Goal: Use online tool/utility: Use online tool/utility

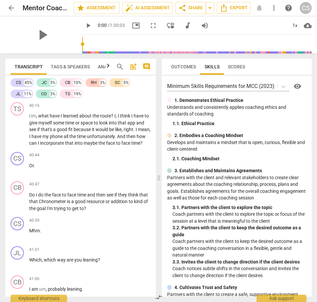
scroll to position [5941, 0]
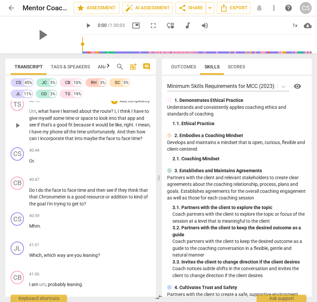
click at [98, 141] on span "maybe" at bounding box center [90, 138] width 15 height 5
click at [29, 163] on span "Or" at bounding box center [31, 160] width 5 height 5
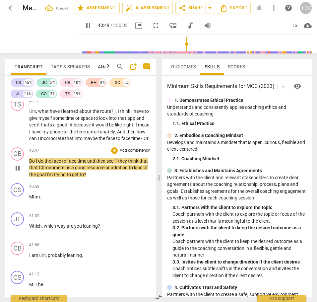
click at [29, 163] on span "Do" at bounding box center [32, 160] width 7 height 5
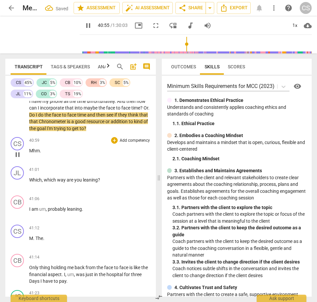
scroll to position [5975, 0]
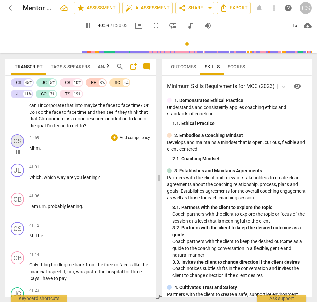
click at [19, 147] on div "CS" at bounding box center [17, 140] width 13 height 13
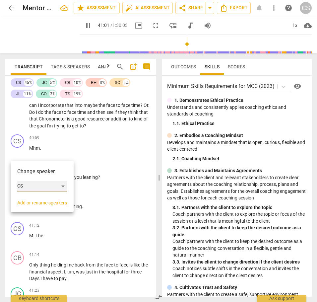
click at [65, 185] on div "CS" at bounding box center [42, 186] width 50 height 11
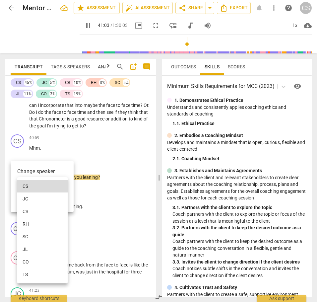
click at [41, 248] on li "JL" at bounding box center [42, 249] width 50 height 13
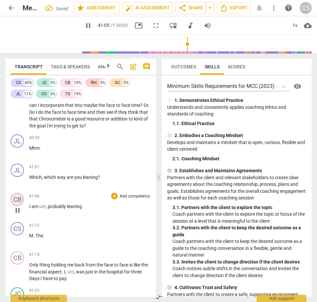
click at [19, 206] on div "CB" at bounding box center [17, 199] width 13 height 13
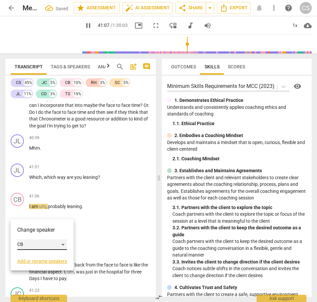
click at [64, 244] on div "CB" at bounding box center [42, 244] width 50 height 11
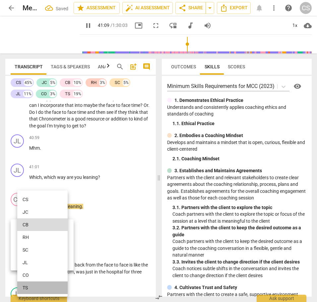
click at [37, 290] on li "TS" at bounding box center [42, 287] width 50 height 13
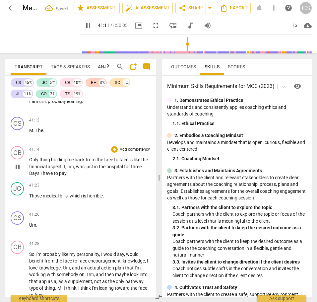
scroll to position [6081, 0]
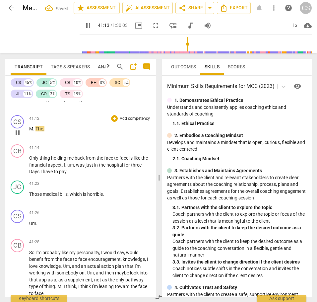
click at [29, 131] on span "M" at bounding box center [31, 128] width 4 height 5
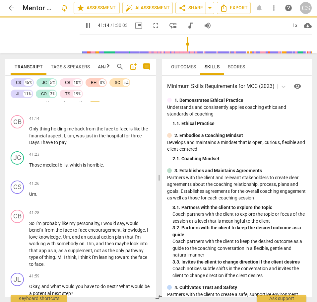
scroll to position [6052, 0]
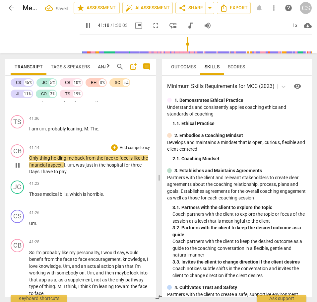
click at [29, 160] on span "Only" at bounding box center [34, 157] width 10 height 5
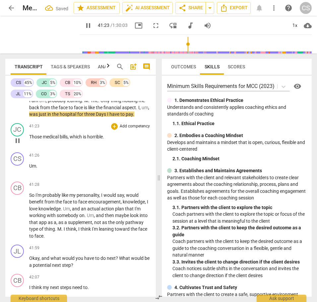
scroll to position [6084, 0]
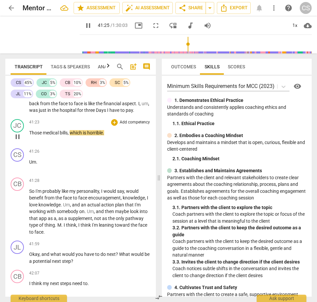
click at [29, 135] on span "Those" at bounding box center [36, 132] width 14 height 5
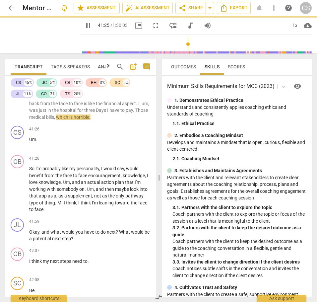
scroll to position [6062, 0]
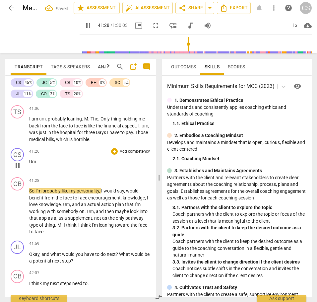
click at [29, 164] on span "Um" at bounding box center [32, 161] width 7 height 5
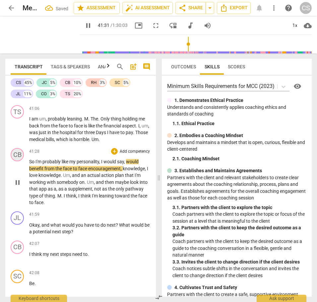
click at [17, 161] on div "CB" at bounding box center [17, 154] width 13 height 13
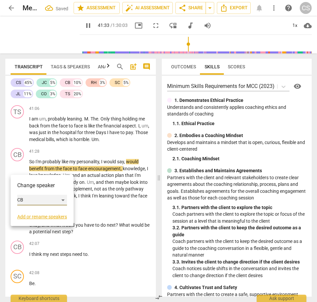
click at [64, 199] on div "CB" at bounding box center [42, 199] width 50 height 11
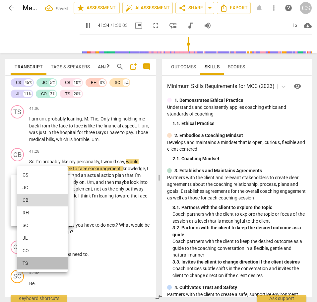
click at [34, 262] on li "TS" at bounding box center [42, 262] width 50 height 13
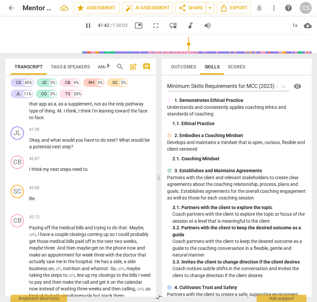
scroll to position [6148, 0]
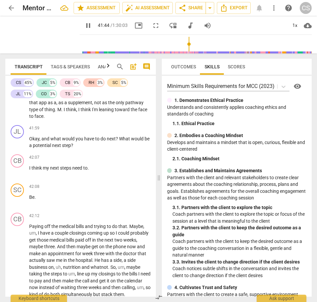
click at [107, 112] on span "leaning" at bounding box center [107, 109] width 16 height 5
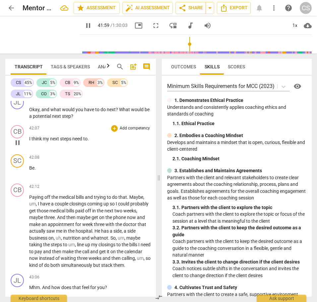
scroll to position [6178, 0]
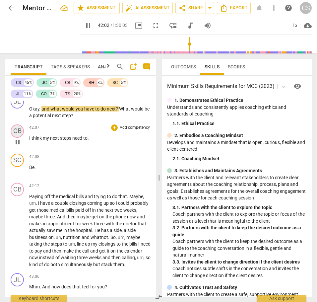
click at [19, 138] on div "CB" at bounding box center [17, 130] width 13 height 13
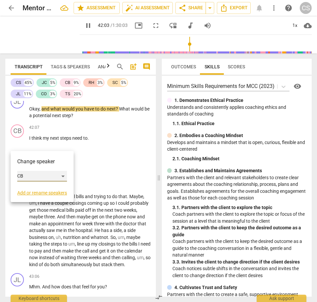
click at [64, 175] on div "CB" at bounding box center [42, 176] width 50 height 11
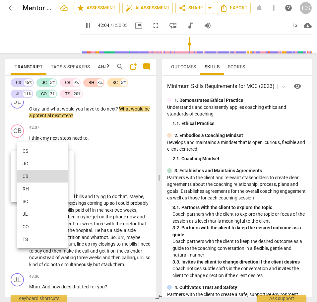
click at [33, 239] on li "TS" at bounding box center [42, 239] width 50 height 13
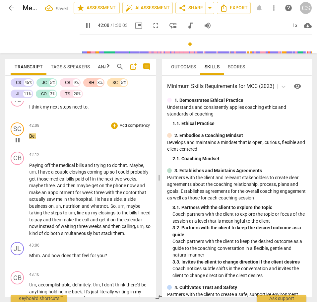
scroll to position [6211, 0]
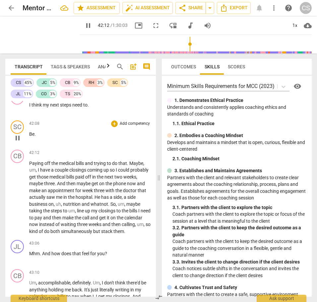
click at [29, 137] on span "Be" at bounding box center [31, 133] width 5 height 5
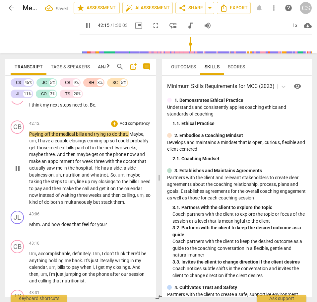
click at [29, 137] on span "Paying" at bounding box center [36, 133] width 15 height 5
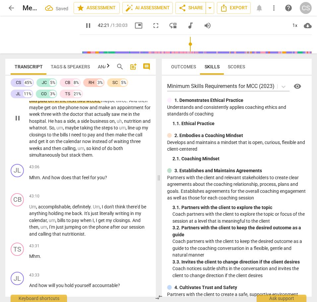
scroll to position [6241, 0]
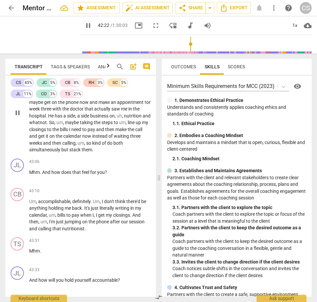
click at [84, 145] on span "um" at bounding box center [81, 142] width 7 height 5
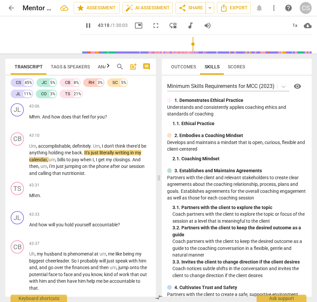
scroll to position [6294, 0]
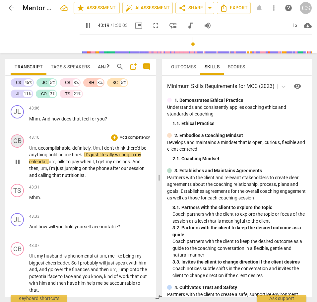
click at [17, 147] on div "CB" at bounding box center [17, 140] width 13 height 13
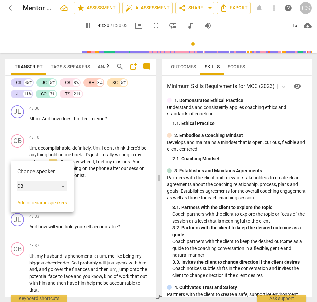
click at [64, 185] on div "CB" at bounding box center [42, 186] width 50 height 11
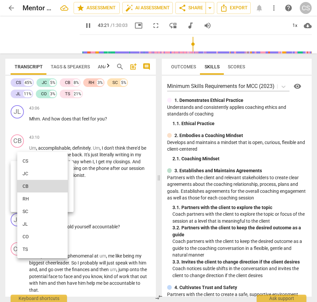
click at [32, 250] on li "TS" at bounding box center [42, 249] width 50 height 13
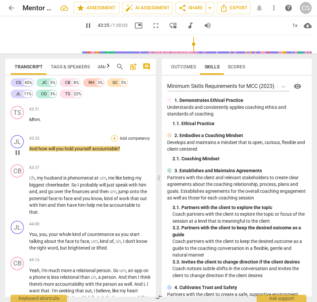
scroll to position [6375, 0]
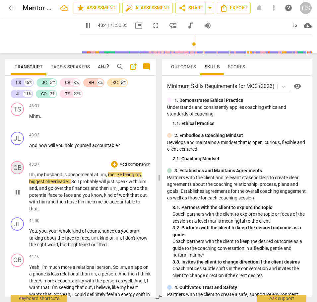
click at [16, 174] on div "CB" at bounding box center [17, 167] width 13 height 13
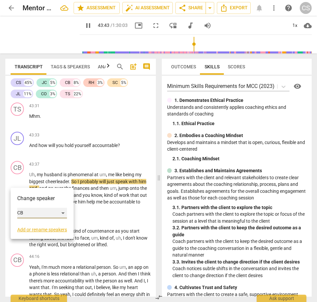
click at [64, 213] on div "CB" at bounding box center [42, 212] width 50 height 11
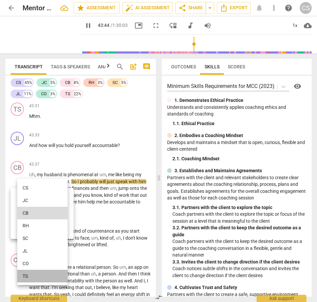
click at [30, 276] on li "TS" at bounding box center [42, 275] width 50 height 13
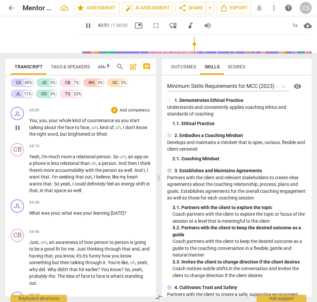
scroll to position [6487, 0]
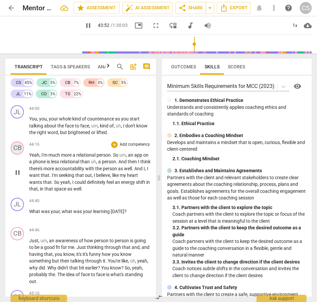
click at [19, 154] on div "CB" at bounding box center [17, 147] width 13 height 13
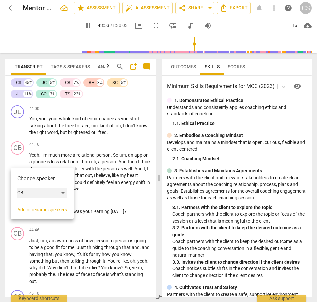
click at [65, 192] on div "CB" at bounding box center [42, 193] width 50 height 11
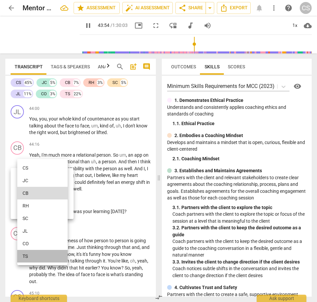
click at [31, 258] on li "TS" at bounding box center [42, 255] width 50 height 13
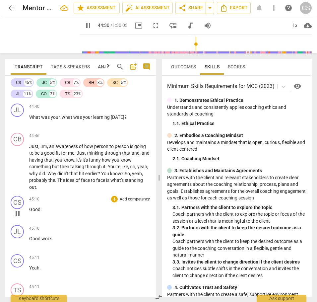
scroll to position [6585, 0]
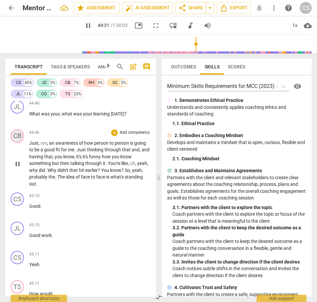
click at [17, 142] on div "CB" at bounding box center [17, 135] width 13 height 13
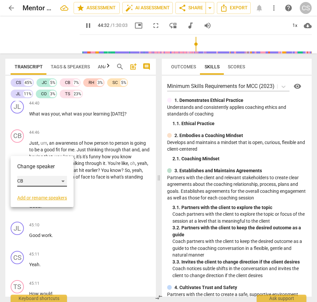
click at [62, 180] on div "CB" at bounding box center [42, 181] width 50 height 11
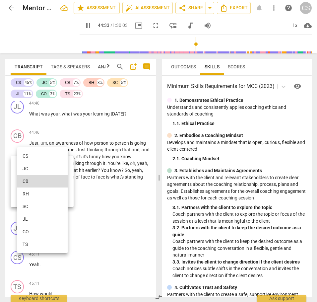
click at [32, 243] on li "TS" at bounding box center [42, 244] width 50 height 13
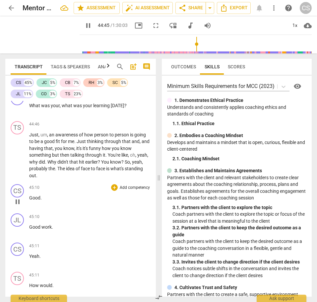
scroll to position [6595, 0]
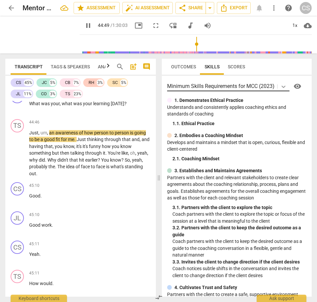
click at [284, 86] on icon at bounding box center [283, 86] width 7 height 7
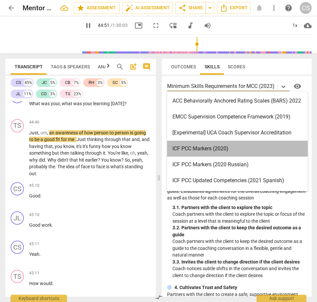
click at [222, 148] on div "ICF PCC Markers (2020)" at bounding box center [237, 148] width 140 height 16
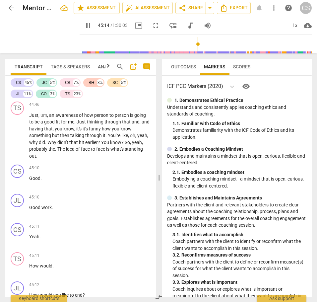
scroll to position [6611, 0]
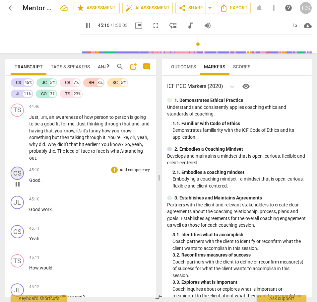
click at [19, 180] on div "CS" at bounding box center [17, 172] width 13 height 13
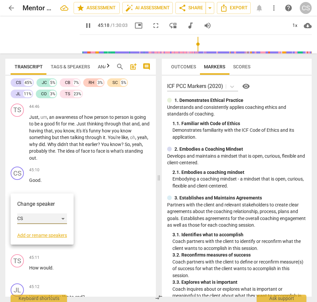
click at [63, 218] on div "CS" at bounding box center [42, 218] width 50 height 11
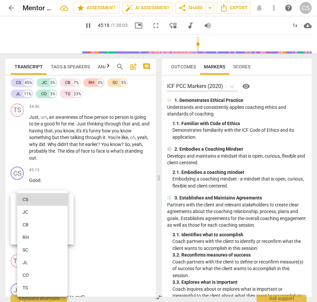
click at [34, 263] on li "JL" at bounding box center [42, 262] width 50 height 13
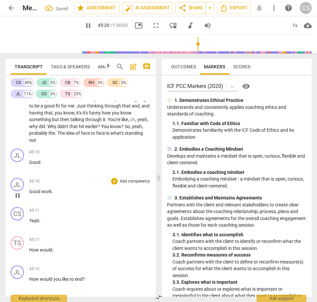
scroll to position [6632, 0]
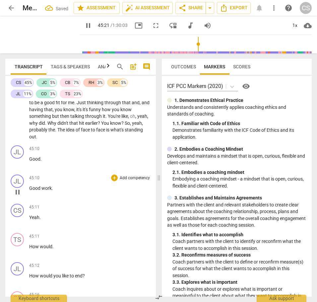
click at [29, 191] on span "Good" at bounding box center [35, 187] width 12 height 5
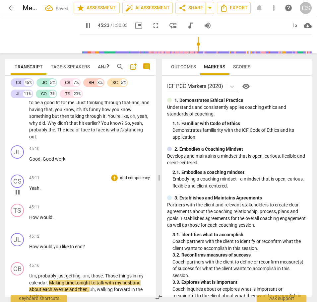
click at [29, 191] on span "Yeah" at bounding box center [34, 187] width 10 height 5
click at [58, 161] on span "work" at bounding box center [60, 158] width 10 height 5
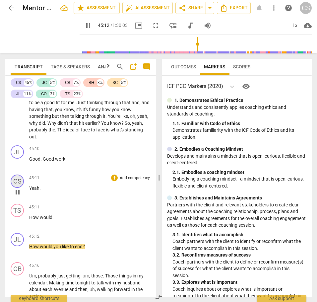
click at [17, 188] on div "CS" at bounding box center [17, 180] width 13 height 13
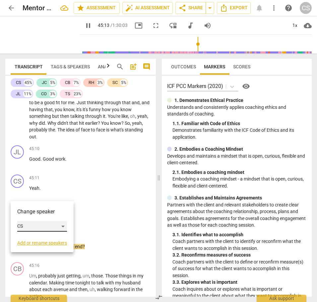
click at [64, 224] on div "CS" at bounding box center [42, 226] width 50 height 11
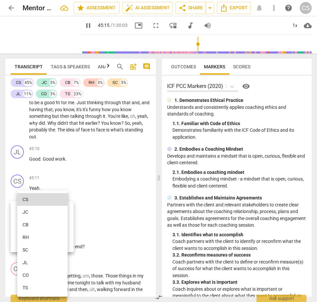
click at [39, 288] on li "TS" at bounding box center [42, 287] width 50 height 13
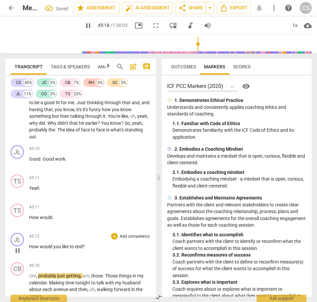
click at [29, 254] on div "play_arrow pause" at bounding box center [20, 250] width 17 height 9
click at [30, 249] on span "How" at bounding box center [34, 246] width 11 height 5
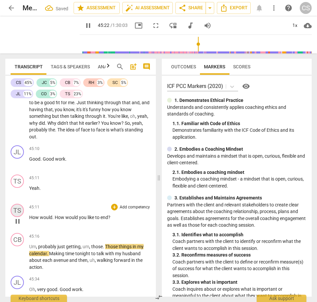
click at [18, 217] on div "TS" at bounding box center [17, 209] width 13 height 13
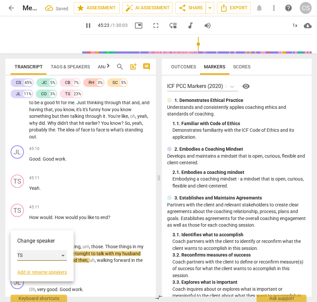
click at [62, 254] on div "TS" at bounding box center [42, 255] width 50 height 11
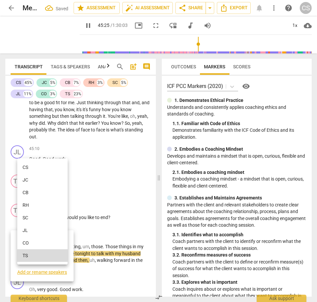
click at [48, 231] on li "JL" at bounding box center [42, 230] width 50 height 13
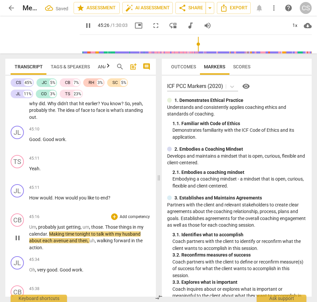
scroll to position [6657, 0]
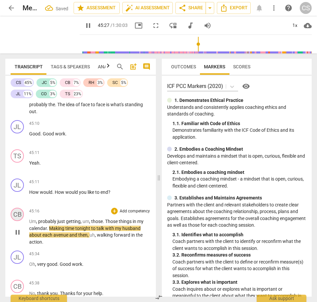
click at [16, 221] on div "CB" at bounding box center [17, 213] width 13 height 13
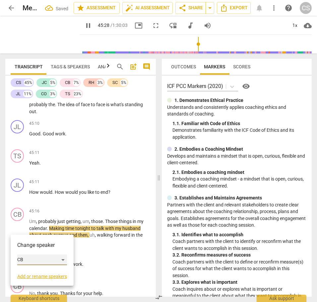
click at [63, 257] on div "CB" at bounding box center [42, 259] width 50 height 11
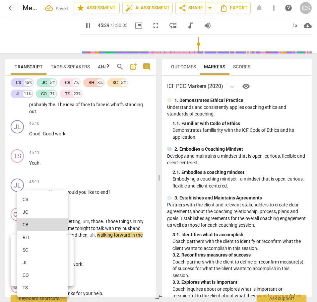
click at [44, 287] on li "TS" at bounding box center [42, 287] width 50 height 13
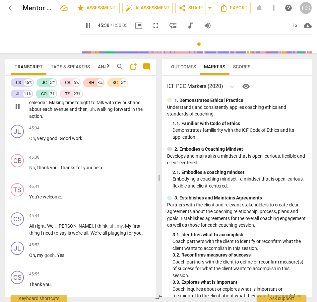
scroll to position [6788, 0]
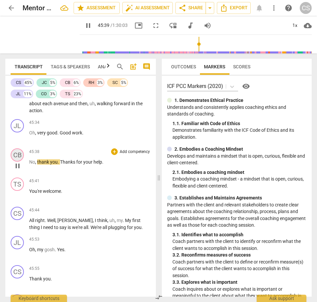
click at [17, 161] on div "CB" at bounding box center [17, 154] width 13 height 13
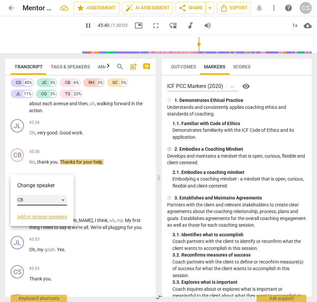
click at [62, 197] on div "CB" at bounding box center [42, 199] width 50 height 11
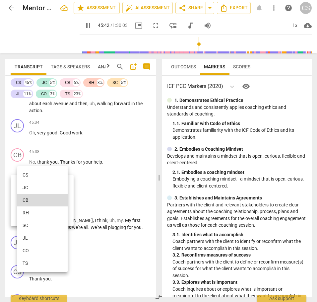
click at [44, 262] on li "TS" at bounding box center [42, 262] width 50 height 13
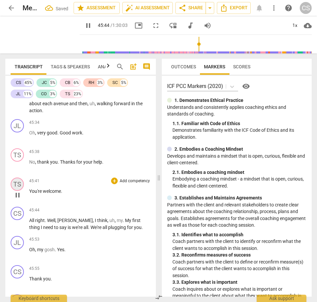
click at [17, 191] on div "TS" at bounding box center [17, 183] width 13 height 13
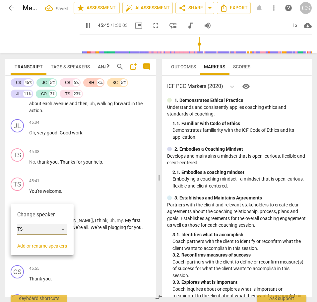
click at [62, 229] on div "TS" at bounding box center [42, 229] width 50 height 11
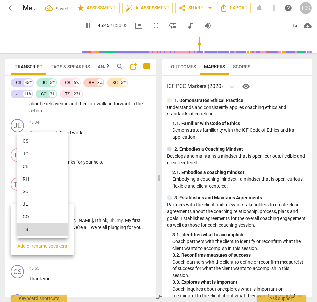
click at [54, 200] on li "JL" at bounding box center [42, 203] width 50 height 13
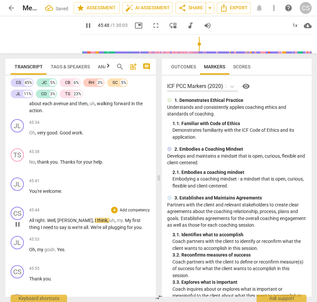
click at [18, 228] on span "pause" at bounding box center [18, 224] width 8 height 8
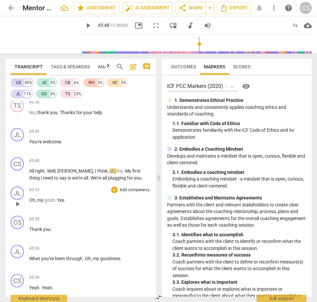
scroll to position [6844, 0]
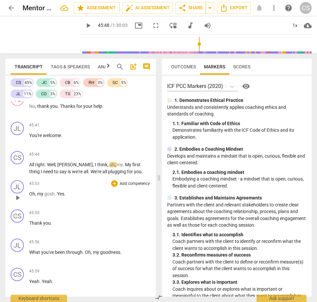
click at [62, 196] on span "Yes" at bounding box center [60, 193] width 7 height 5
click at [31, 196] on span "Oh" at bounding box center [32, 193] width 6 height 5
click at [17, 222] on div "CS" at bounding box center [17, 215] width 13 height 13
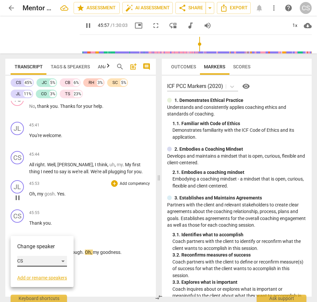
click at [62, 261] on div "CS" at bounding box center [42, 260] width 50 height 11
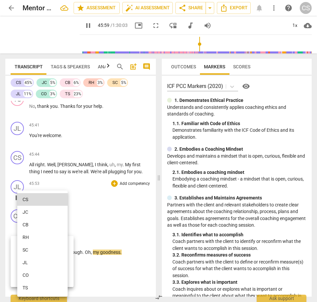
click at [43, 288] on li "TS" at bounding box center [42, 287] width 50 height 13
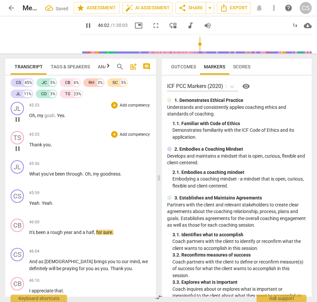
scroll to position [6924, 0]
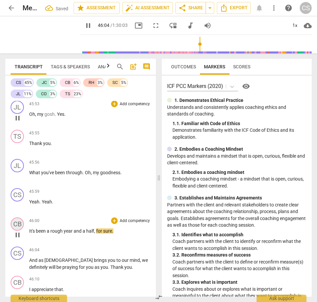
click at [18, 230] on div "CB" at bounding box center [17, 223] width 13 height 13
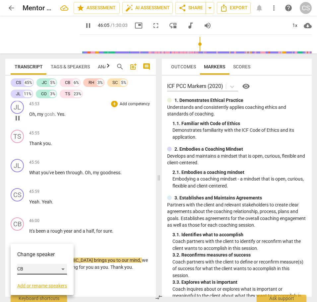
click at [64, 268] on div "CB" at bounding box center [42, 268] width 50 height 11
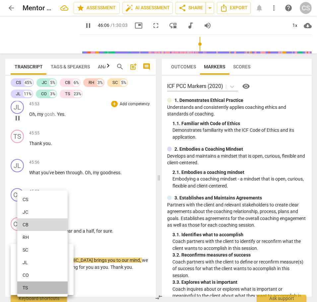
click at [31, 289] on li "TS" at bounding box center [42, 287] width 50 height 13
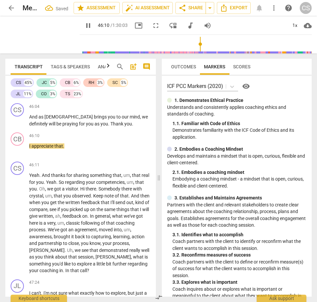
scroll to position [7066, 0]
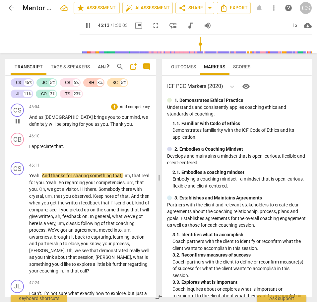
click at [110, 127] on span "Thank" at bounding box center [117, 123] width 14 height 5
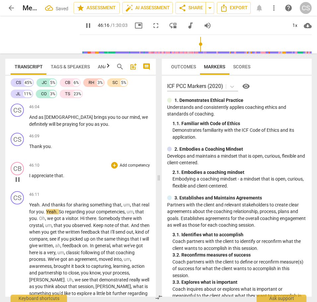
click at [29, 178] on span "I" at bounding box center [30, 175] width 2 height 5
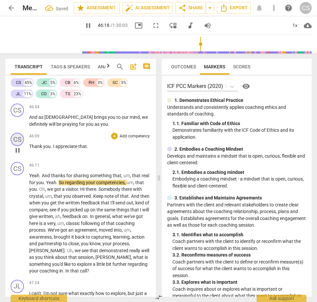
click at [17, 146] on div "CS" at bounding box center [17, 139] width 13 height 13
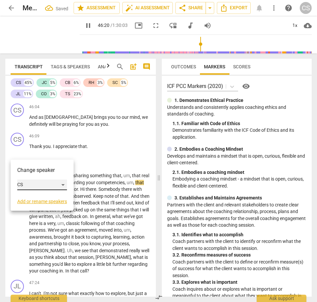
click at [63, 185] on div "CS" at bounding box center [42, 184] width 50 height 11
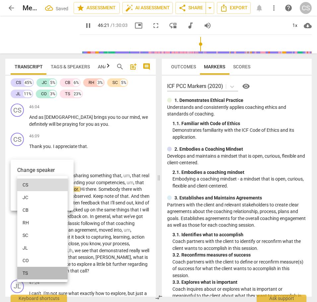
click at [24, 272] on li "TS" at bounding box center [42, 272] width 50 height 13
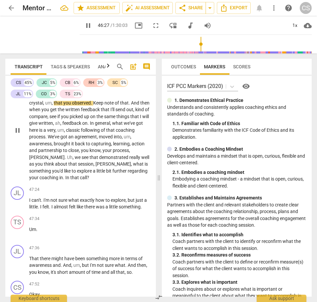
scroll to position [7161, 0]
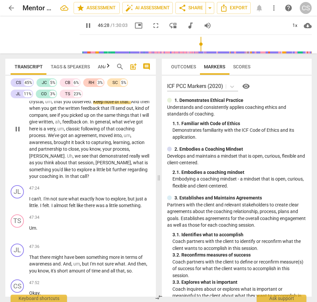
click at [128, 172] on span "regarding" at bounding box center [138, 169] width 20 height 5
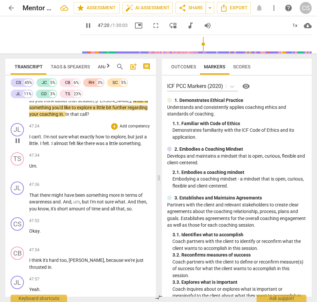
scroll to position [7227, 0]
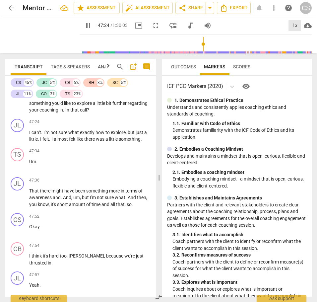
click at [293, 25] on div "1x" at bounding box center [294, 25] width 13 height 11
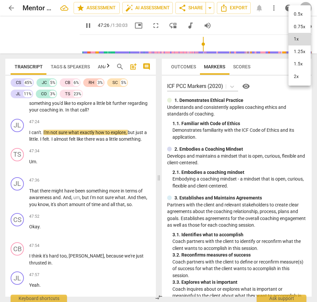
click at [296, 62] on li "1.5x" at bounding box center [299, 64] width 22 height 13
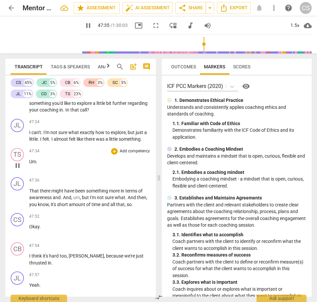
click at [29, 164] on span "Um" at bounding box center [32, 161] width 7 height 5
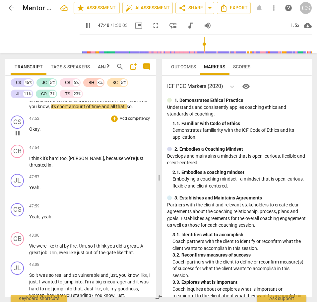
scroll to position [7304, 0]
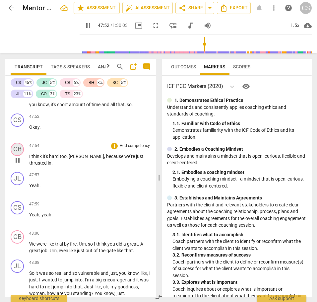
click at [18, 156] on div "CB" at bounding box center [17, 148] width 13 height 13
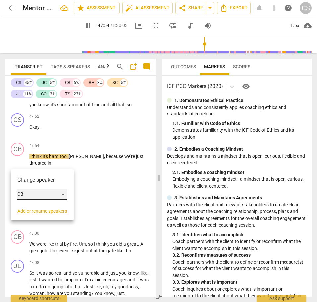
click at [64, 193] on div "CB" at bounding box center [42, 194] width 50 height 11
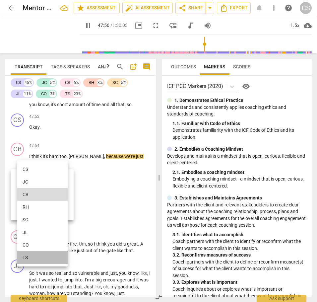
click at [37, 254] on li "TS" at bounding box center [42, 257] width 50 height 13
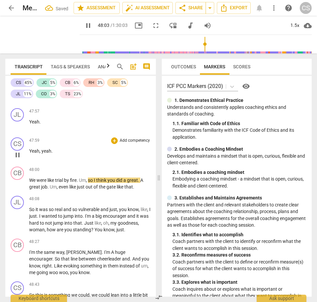
scroll to position [7369, 0]
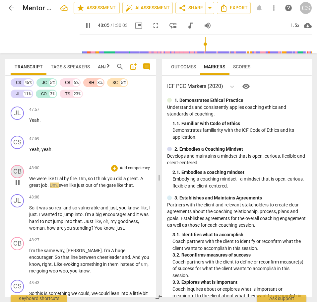
click at [17, 178] on div "CB" at bounding box center [17, 171] width 13 height 13
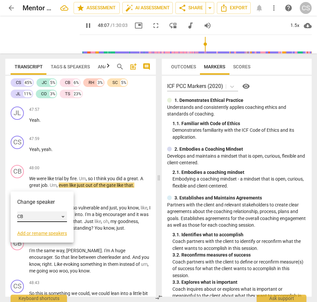
click at [62, 216] on div "CB" at bounding box center [42, 216] width 50 height 11
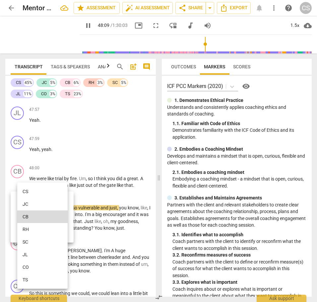
click at [27, 278] on li "TS" at bounding box center [42, 279] width 50 height 13
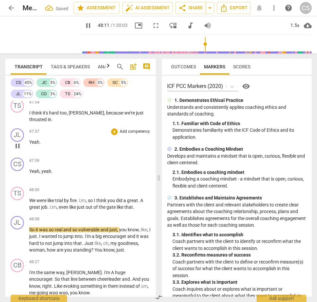
scroll to position [7342, 0]
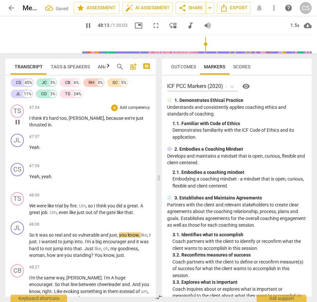
click at [48, 127] on span "thrusted" at bounding box center [38, 124] width 19 height 5
click at [17, 176] on div "CS" at bounding box center [17, 169] width 13 height 13
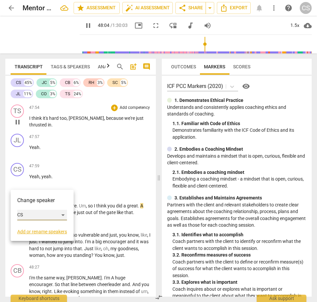
click at [64, 213] on div "CS" at bounding box center [42, 214] width 50 height 11
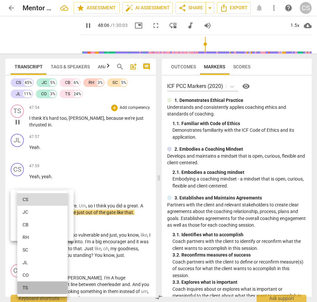
click at [27, 288] on li "TS" at bounding box center [42, 287] width 50 height 13
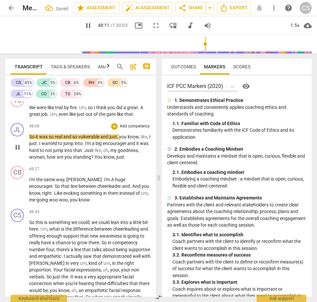
scroll to position [7441, 0]
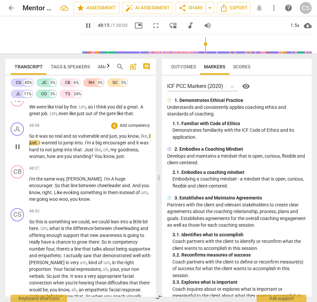
click at [103, 159] on span "You" at bounding box center [98, 155] width 9 height 5
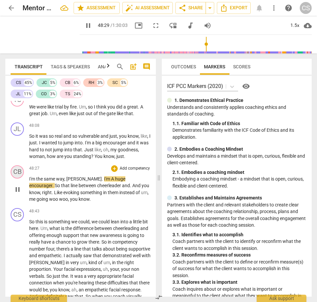
click at [17, 178] on div "CB" at bounding box center [17, 171] width 13 height 13
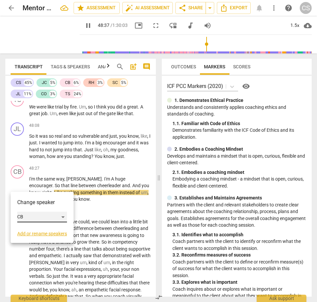
click at [65, 215] on div "CB" at bounding box center [42, 216] width 50 height 11
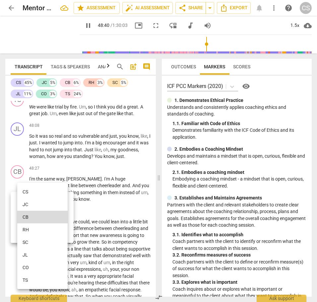
click at [25, 278] on li "TS" at bounding box center [42, 279] width 50 height 13
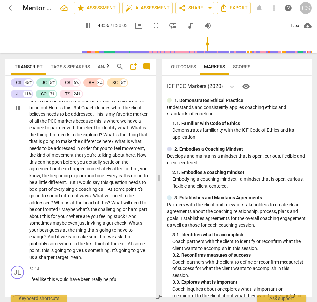
scroll to position [7706, 0]
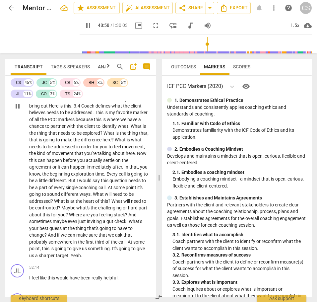
click at [137, 156] on span "Now" at bounding box center [142, 152] width 10 height 5
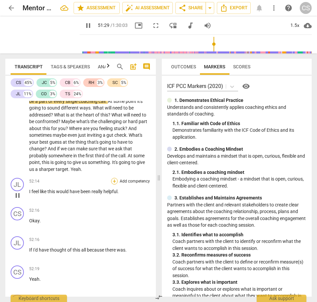
scroll to position [7793, 0]
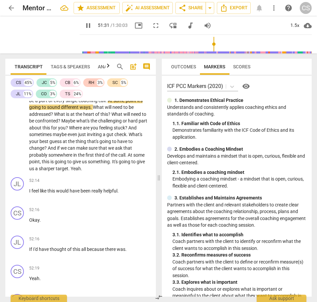
click at [119, 164] on span "going" at bounding box center [125, 161] width 13 height 5
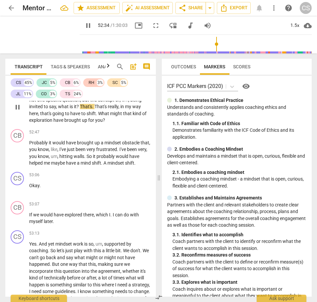
scroll to position [8038, 0]
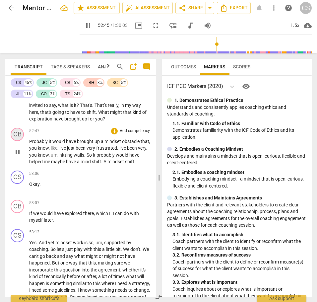
click at [17, 141] on div "CB" at bounding box center [17, 134] width 13 height 13
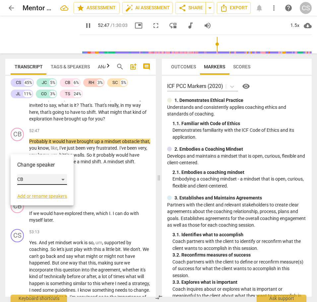
click at [63, 179] on div "CB" at bounding box center [42, 179] width 50 height 11
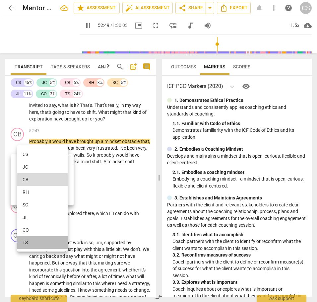
click at [24, 244] on li "TS" at bounding box center [42, 242] width 50 height 13
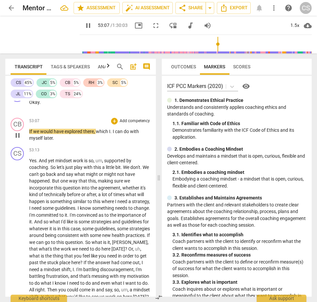
scroll to position [8121, 0]
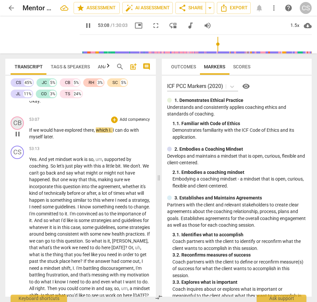
click at [17, 130] on div "CB" at bounding box center [17, 122] width 13 height 13
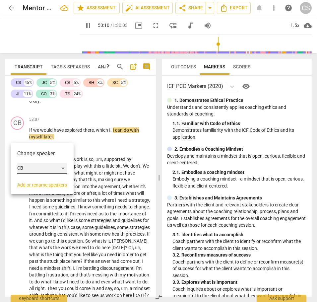
click at [63, 167] on div "CB" at bounding box center [42, 168] width 50 height 11
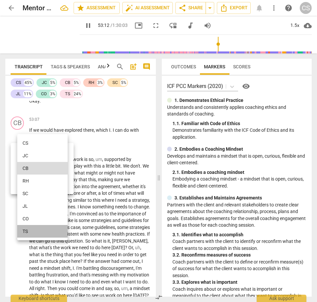
click at [27, 231] on li "TS" at bounding box center [42, 231] width 50 height 13
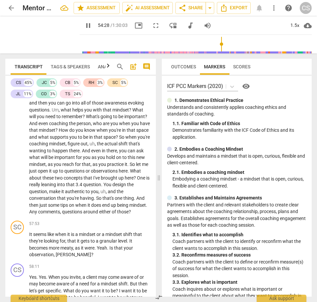
scroll to position [8461, 0]
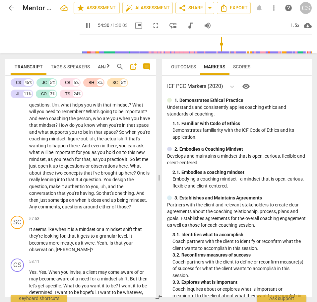
click at [38, 209] on span "Any" at bounding box center [33, 206] width 9 height 5
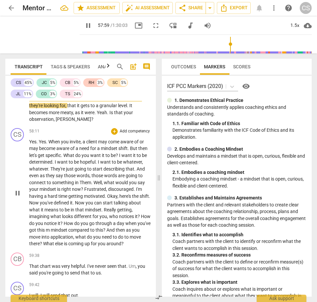
scroll to position [8591, 0]
click at [32, 144] on span "Yes" at bounding box center [32, 141] width 7 height 5
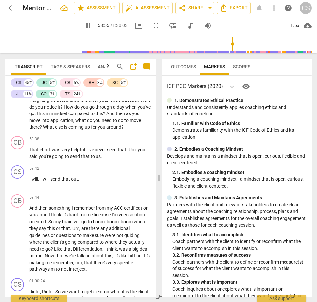
scroll to position [8709, 0]
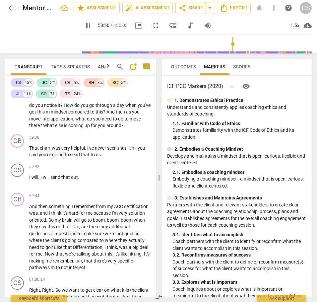
click at [55, 128] on span "What" at bounding box center [49, 125] width 12 height 5
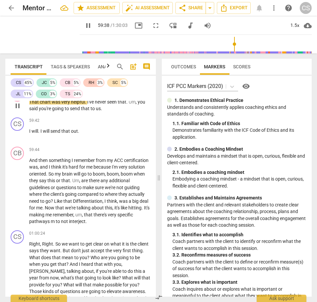
scroll to position [8755, 0]
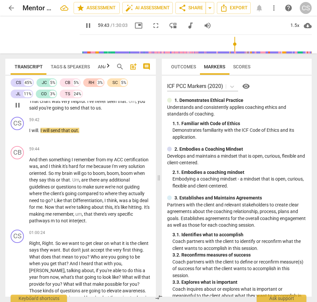
click at [16, 101] on div "CB" at bounding box center [17, 93] width 13 height 13
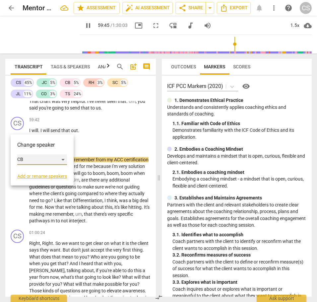
click at [63, 159] on div "CB" at bounding box center [42, 159] width 50 height 11
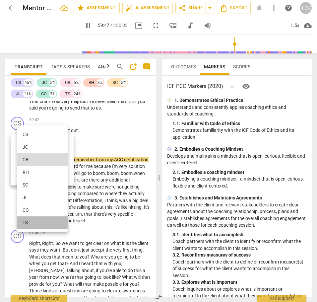
click at [28, 224] on li "TS" at bounding box center [42, 222] width 50 height 13
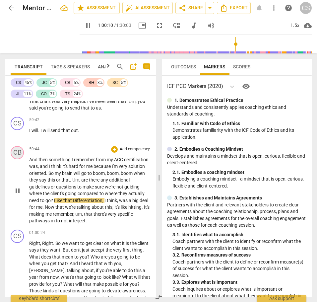
click at [17, 159] on div "CB" at bounding box center [17, 152] width 13 height 13
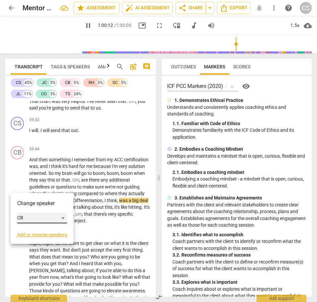
click at [64, 217] on div "CB" at bounding box center [42, 217] width 50 height 11
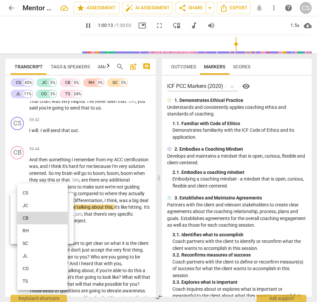
click at [25, 279] on li "TS" at bounding box center [42, 280] width 50 height 13
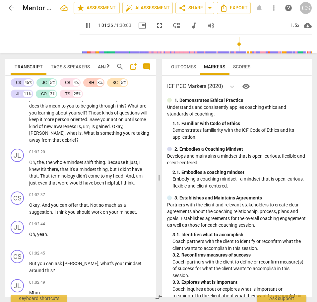
scroll to position [9022, 0]
click at [117, 129] on span "Okay" at bounding box center [117, 125] width 10 height 5
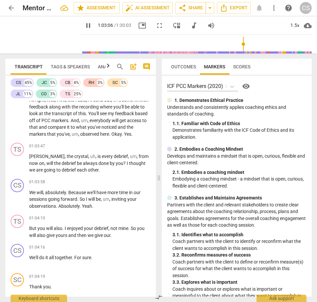
scroll to position [9288, 0]
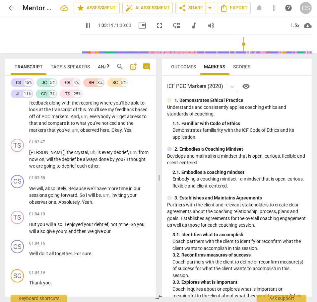
click at [100, 133] on span "observed" at bounding box center [90, 129] width 20 height 5
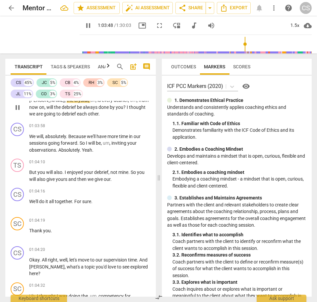
scroll to position [9340, 0]
click at [16, 99] on div "TS" at bounding box center [17, 92] width 13 height 13
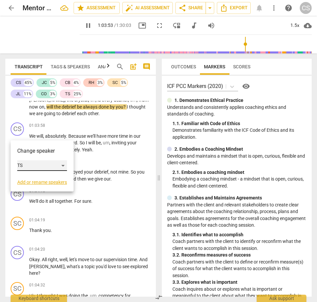
click at [62, 164] on div "TS" at bounding box center [42, 165] width 50 height 11
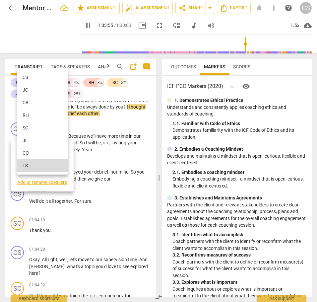
click at [54, 152] on li "CO" at bounding box center [42, 152] width 50 height 13
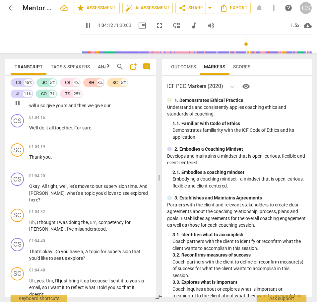
scroll to position [9414, 0]
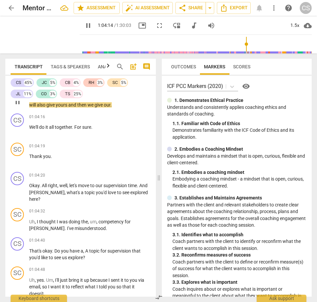
click at [16, 97] on div "TS" at bounding box center [17, 90] width 13 height 13
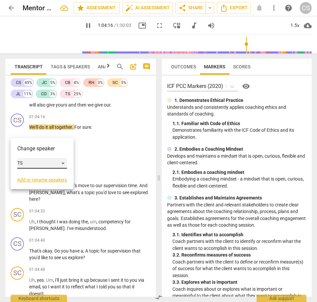
click at [63, 163] on div "TS" at bounding box center [42, 163] width 50 height 11
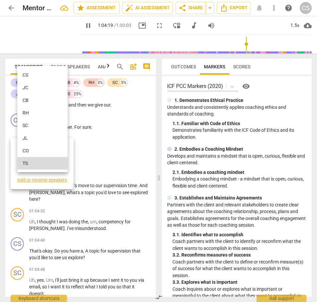
click at [57, 151] on li "CO" at bounding box center [42, 150] width 50 height 13
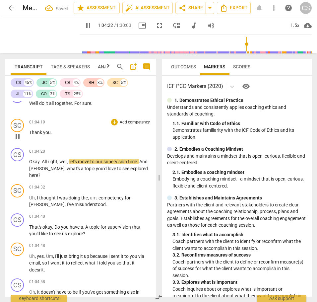
scroll to position [9438, 0]
click at [18, 132] on div "SC" at bounding box center [17, 124] width 13 height 13
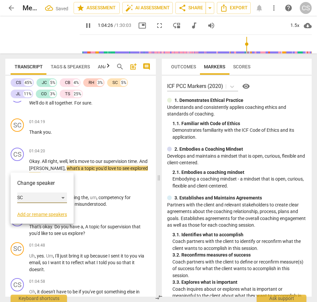
click at [65, 197] on div "SC" at bounding box center [42, 197] width 50 height 11
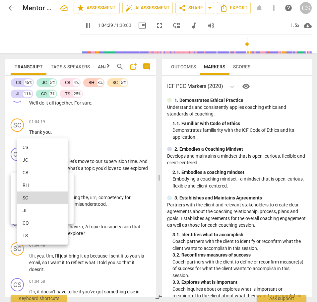
click at [37, 221] on li "CO" at bounding box center [42, 222] width 50 height 13
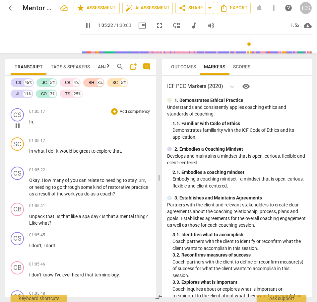
scroll to position [9680, 0]
click at [29, 124] on span "In" at bounding box center [31, 121] width 4 height 5
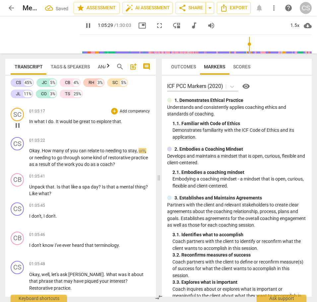
click at [29, 124] on span "In" at bounding box center [31, 121] width 5 height 5
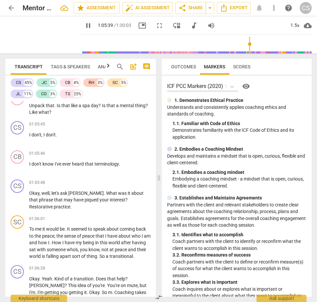
scroll to position [9735, 0]
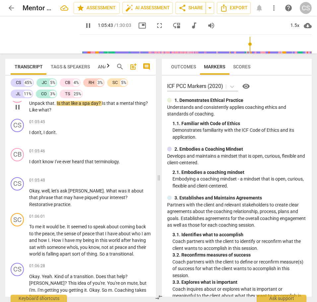
click at [18, 103] on div "CB" at bounding box center [17, 95] width 13 height 13
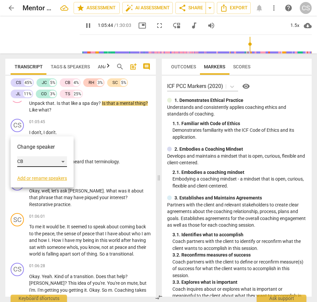
click at [64, 161] on div "CB" at bounding box center [42, 161] width 50 height 11
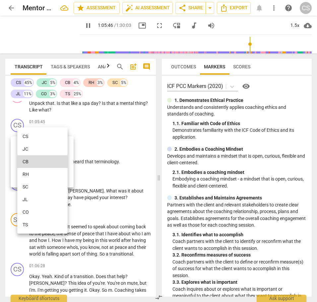
click at [35, 221] on li "TS" at bounding box center [42, 224] width 50 height 13
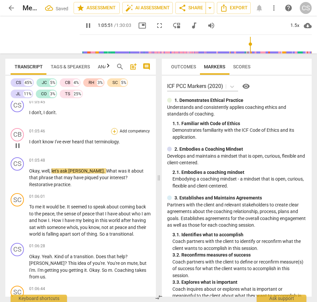
scroll to position [9756, 0]
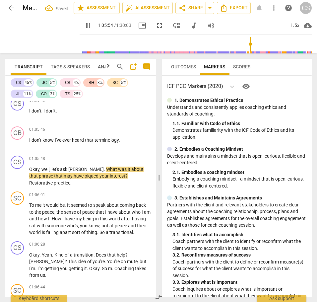
click at [110, 84] on span "that" at bounding box center [111, 81] width 10 height 5
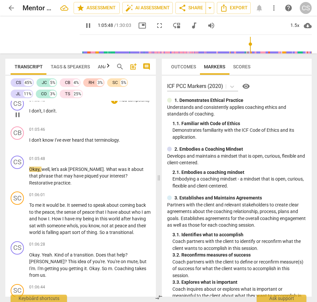
click at [29, 113] on span "I" at bounding box center [30, 110] width 2 height 5
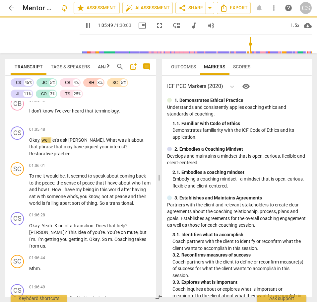
scroll to position [9727, 0]
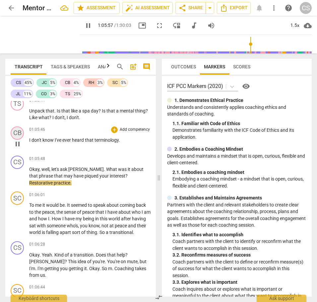
click at [18, 139] on div "CB" at bounding box center [17, 132] width 13 height 13
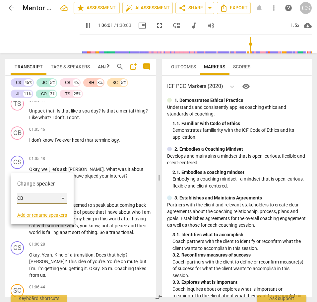
click at [63, 198] on div "CB" at bounding box center [42, 198] width 50 height 11
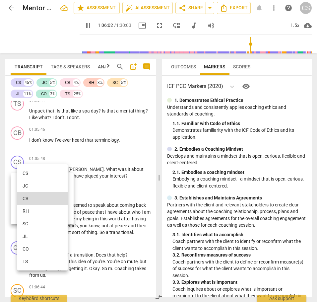
click at [33, 263] on li "TS" at bounding box center [42, 261] width 50 height 13
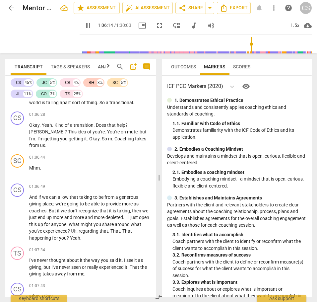
scroll to position [9857, 0]
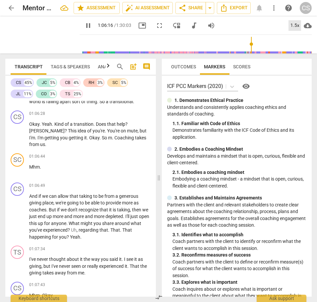
click at [293, 26] on div "1.5x" at bounding box center [294, 25] width 13 height 11
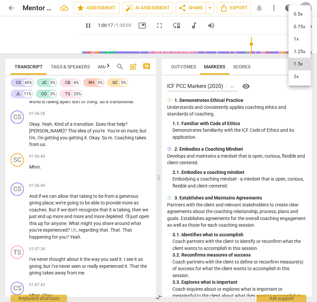
click at [294, 77] on li "2x" at bounding box center [299, 76] width 22 height 13
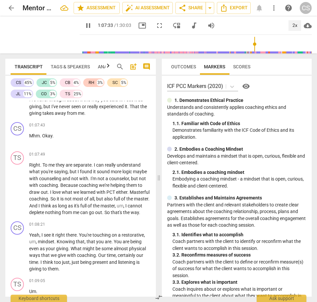
scroll to position [10019, 0]
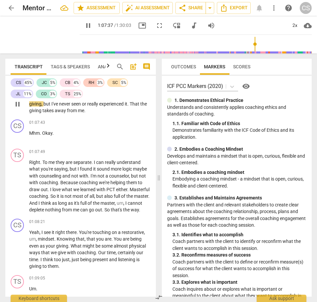
click at [17, 96] on div "TS" at bounding box center [17, 89] width 13 height 13
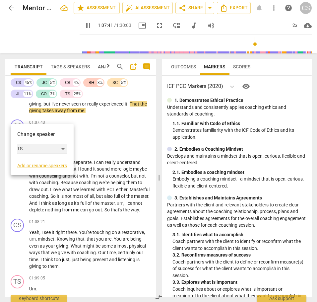
click at [65, 148] on div "TS" at bounding box center [42, 148] width 50 height 11
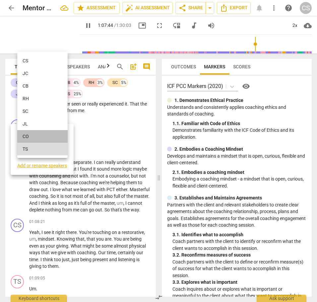
click at [62, 137] on li "CO" at bounding box center [42, 136] width 50 height 13
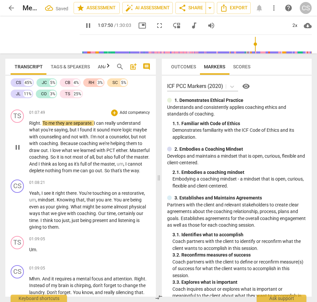
scroll to position [10061, 0]
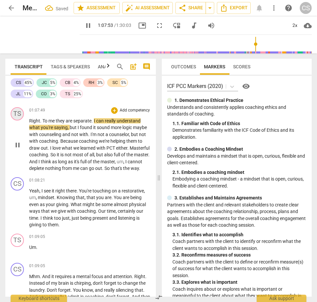
click at [19, 120] on div "TS" at bounding box center [17, 113] width 13 height 13
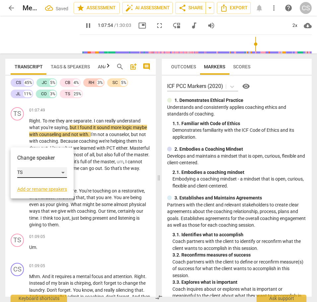
click at [63, 172] on div "TS" at bounding box center [42, 172] width 50 height 11
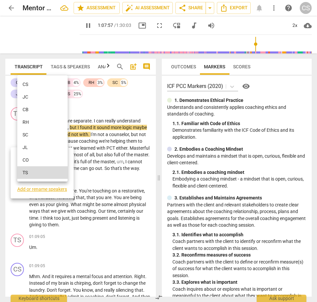
click at [57, 158] on li "CO" at bounding box center [42, 159] width 50 height 13
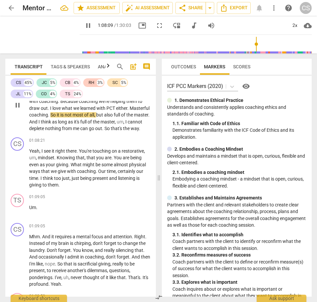
scroll to position [10101, 0]
click at [115, 110] on span "PCT" at bounding box center [111, 107] width 10 height 5
type input "4094"
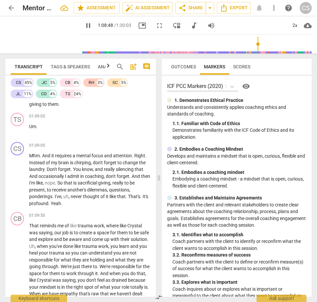
scroll to position [10188, 0]
click at [98, 93] on span "Our" at bounding box center [102, 89] width 9 height 5
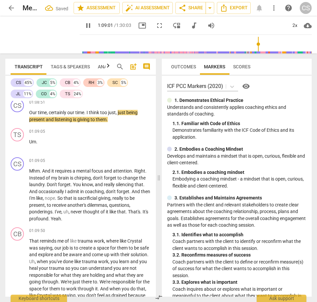
click at [71, 93] on span "with" at bounding box center [72, 89] width 10 height 5
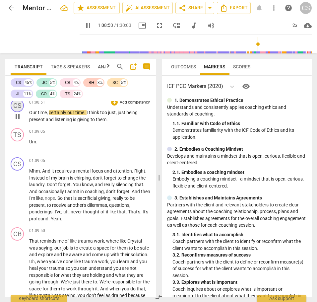
click at [14, 112] on div "CS" at bounding box center [17, 105] width 13 height 13
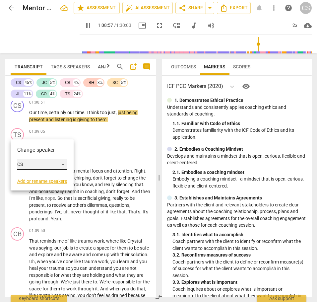
click at [65, 163] on div "CS" at bounding box center [42, 164] width 50 height 11
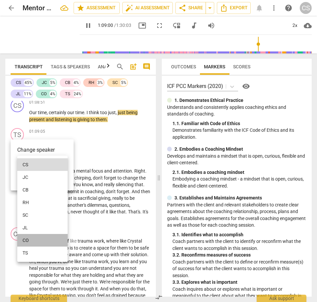
click at [35, 240] on li "CO" at bounding box center [42, 240] width 50 height 13
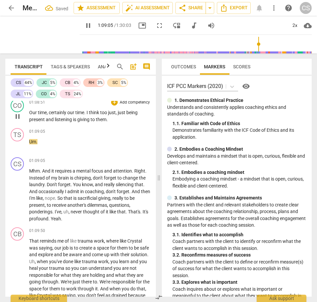
click at [49, 115] on span "certainly" at bounding box center [58, 112] width 19 height 5
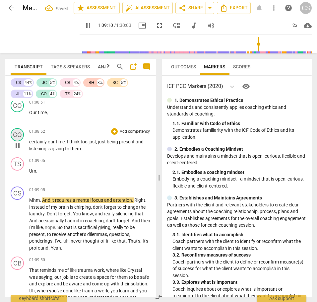
click at [19, 141] on div "CO" at bounding box center [17, 134] width 13 height 13
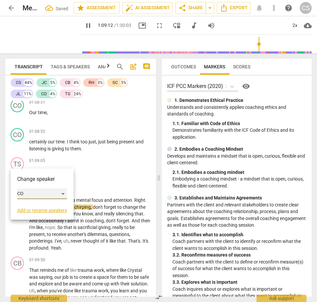
click at [63, 193] on div "CO" at bounding box center [42, 193] width 50 height 11
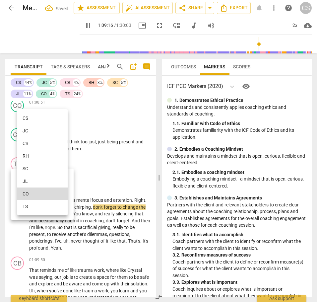
click at [39, 116] on li "CS" at bounding box center [42, 118] width 50 height 13
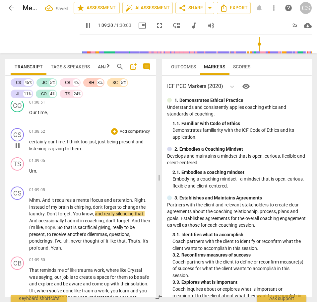
click at [68, 144] on span "I" at bounding box center [68, 141] width 2 height 5
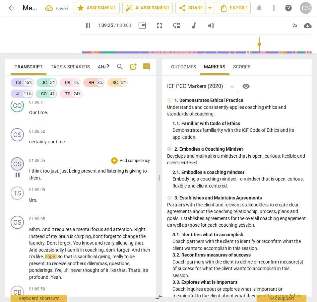
click at [19, 170] on div "CS" at bounding box center [17, 163] width 13 height 13
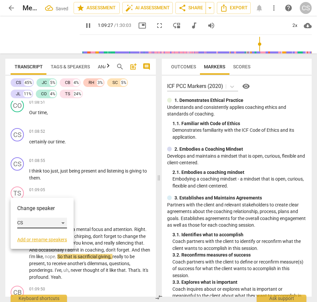
click at [63, 221] on div "CS" at bounding box center [42, 222] width 50 height 11
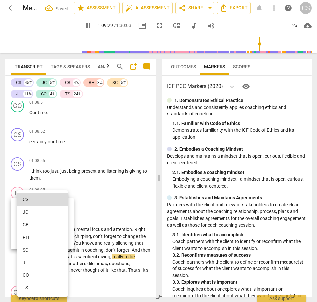
click at [51, 222] on li "CB" at bounding box center [42, 224] width 50 height 13
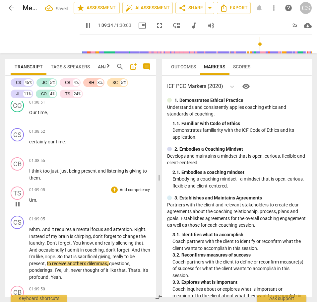
click at [17, 208] on span "pause" at bounding box center [18, 204] width 8 height 8
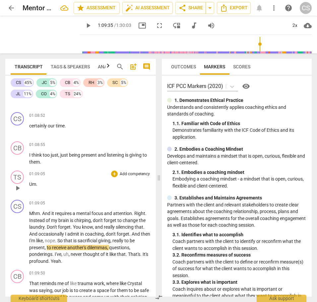
scroll to position [10205, 0]
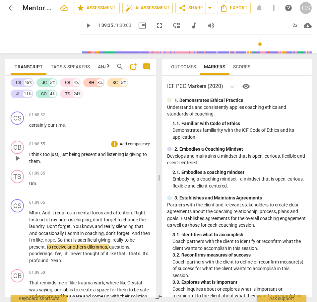
click at [116, 157] on span "listening" at bounding box center [116, 153] width 18 height 5
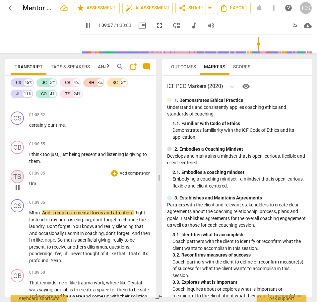
click at [18, 183] on div "TS" at bounding box center [17, 176] width 13 height 13
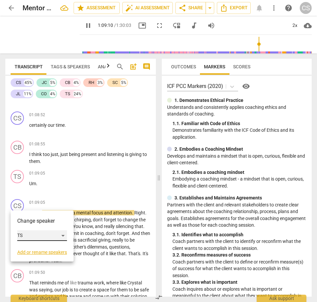
click at [64, 233] on div "TS" at bounding box center [42, 235] width 50 height 11
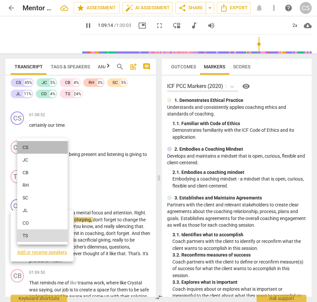
click at [36, 146] on li "CS" at bounding box center [42, 147] width 50 height 13
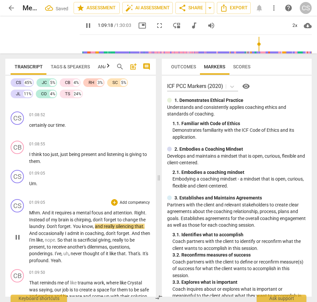
click at [29, 215] on span "Mhm" at bounding box center [34, 212] width 11 height 5
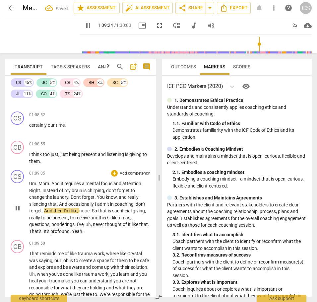
click at [145, 211] on p "Um . Mhm . And it requires a mental focus and attention . Right . Instead of my…" at bounding box center [89, 207] width 121 height 54
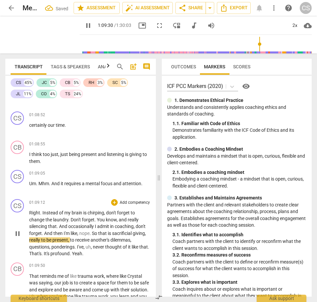
click at [33, 215] on span "Right" at bounding box center [34, 212] width 11 height 5
click at [16, 212] on div "CS" at bounding box center [17, 205] width 13 height 13
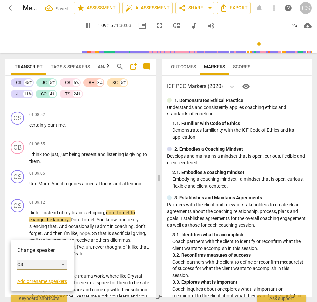
click at [63, 263] on div "CS" at bounding box center [42, 264] width 50 height 11
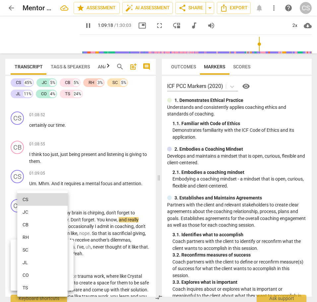
click at [55, 223] on li "CB" at bounding box center [42, 224] width 50 height 13
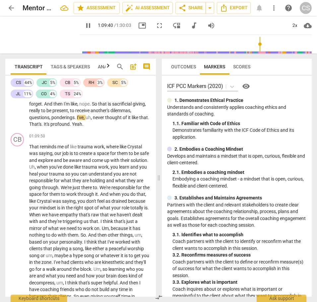
scroll to position [10335, 0]
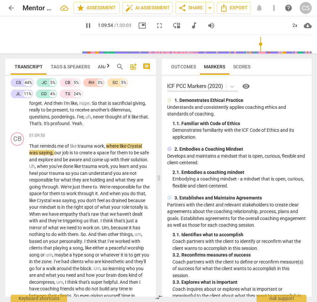
click at [17, 107] on span "pause" at bounding box center [18, 103] width 8 height 8
click at [100, 112] on span "another's" at bounding box center [100, 109] width 20 height 5
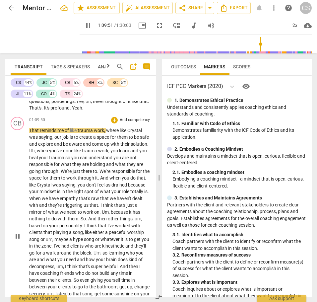
scroll to position [10352, 0]
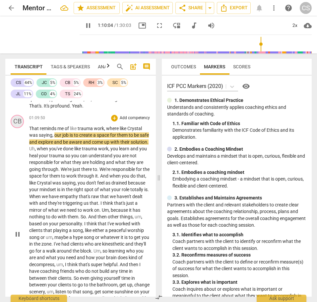
click at [15, 128] on div "CB" at bounding box center [17, 121] width 13 height 13
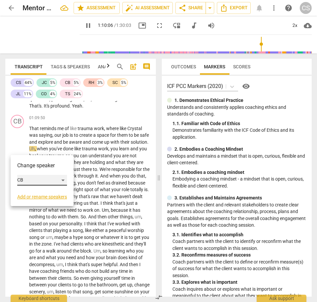
click at [65, 178] on div "CB" at bounding box center [42, 180] width 50 height 11
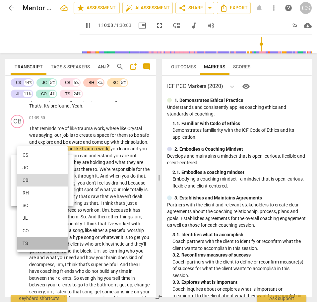
click at [33, 243] on li "TS" at bounding box center [42, 243] width 50 height 13
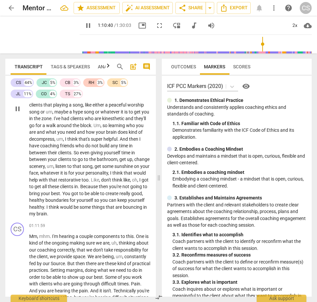
scroll to position [10479, 0]
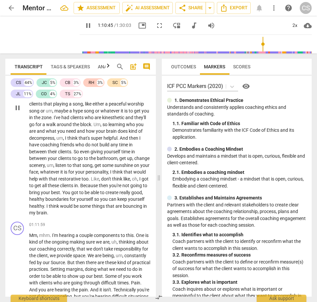
click at [67, 168] on span "listen" at bounding box center [61, 164] width 12 height 5
click at [141, 181] on span "got" at bounding box center [144, 178] width 7 height 5
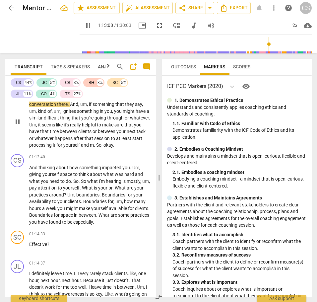
scroll to position [10715, 0]
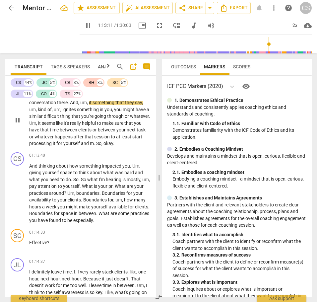
click at [74, 139] on span "happens" at bounding box center [64, 136] width 19 height 5
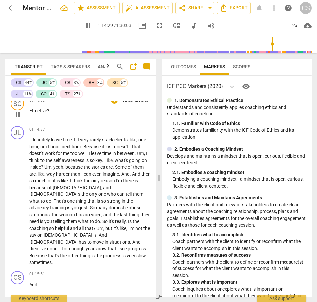
scroll to position [10851, 0]
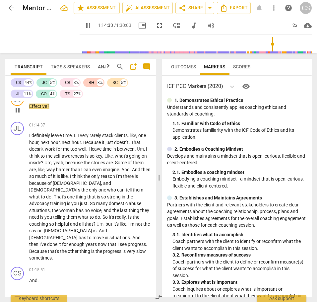
click at [30, 109] on span "Effective" at bounding box center [38, 105] width 18 height 5
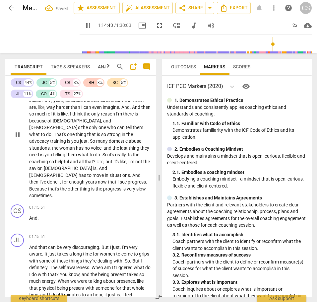
scroll to position [10885, 0]
click at [79, 177] on span "[DEMOGRAPHIC_DATA]" at bounding box center [53, 174] width 49 height 5
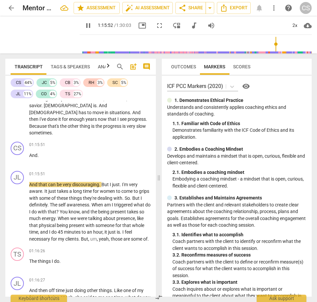
scroll to position [10947, 0]
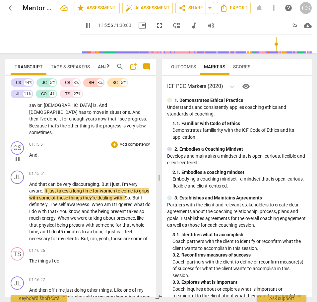
click at [30, 157] on span "And" at bounding box center [33, 154] width 8 height 5
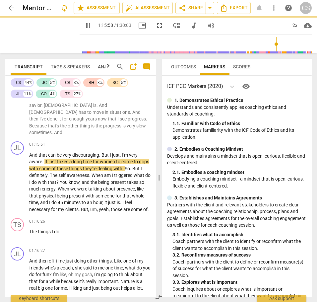
scroll to position [10918, 0]
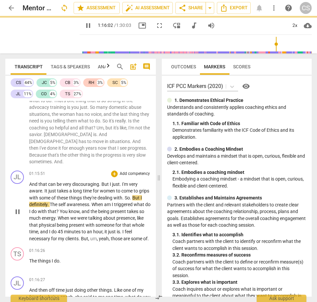
click at [29, 187] on span "And" at bounding box center [33, 183] width 9 height 5
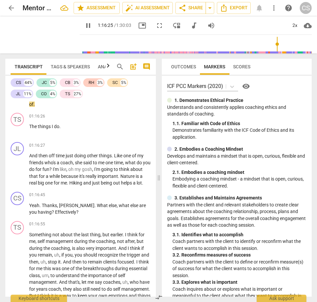
scroll to position [11037, 0]
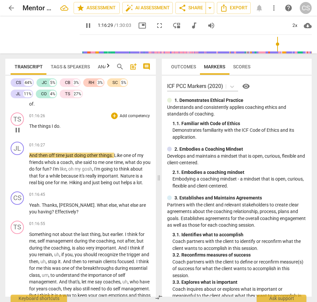
click at [30, 129] on span "The" at bounding box center [33, 125] width 9 height 5
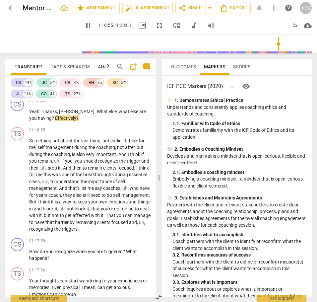
scroll to position [11103, 0]
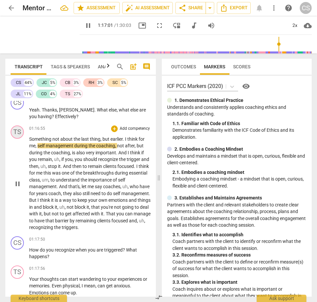
click at [16, 138] on div "TS" at bounding box center [17, 131] width 13 height 13
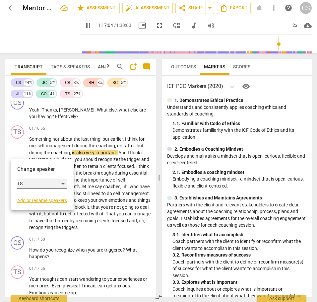
click at [64, 183] on div "TS" at bounding box center [42, 183] width 50 height 11
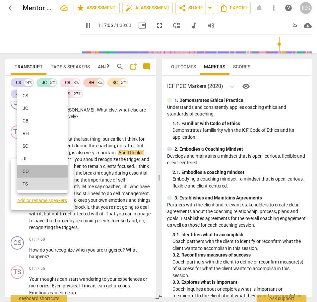
click at [57, 171] on li "CO" at bounding box center [42, 171] width 50 height 13
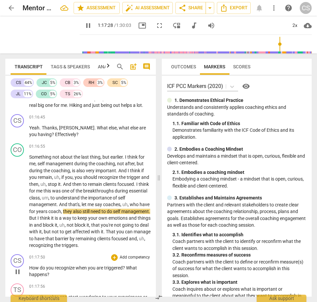
scroll to position [11067, 0]
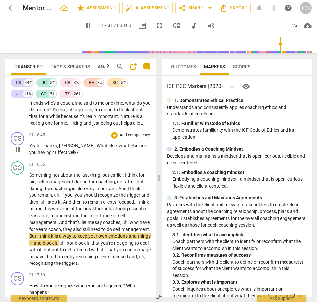
click at [119, 148] on span "what" at bounding box center [125, 145] width 12 height 5
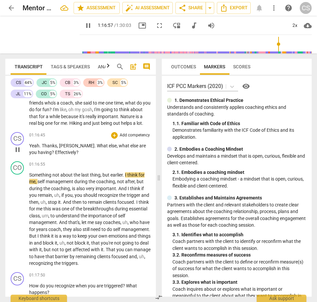
click at [54, 156] on p "Yeah . Thanks , [PERSON_NAME] . What else , what else are you having ? Effectiv…" at bounding box center [89, 149] width 121 height 14
type input "4619"
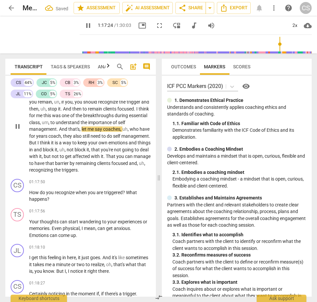
scroll to position [11167, 0]
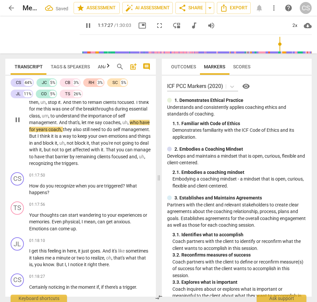
click at [45, 159] on span "have" at bounding box center [39, 156] width 11 height 5
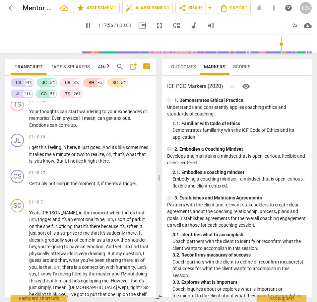
scroll to position [11273, 0]
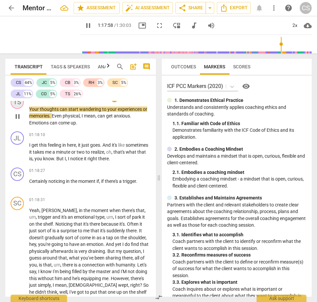
click at [15, 109] on div "TS" at bounding box center [17, 101] width 13 height 13
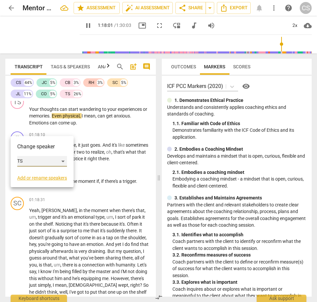
click at [63, 158] on div "TS" at bounding box center [42, 161] width 50 height 11
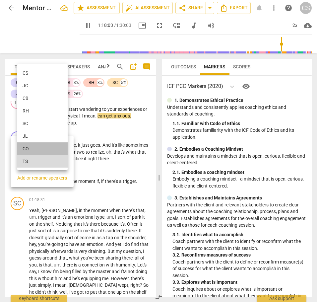
click at [51, 149] on li "CO" at bounding box center [42, 148] width 50 height 13
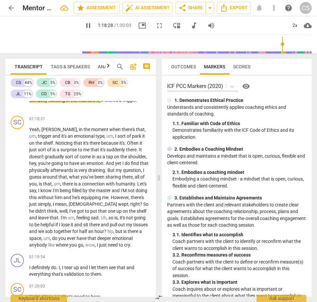
scroll to position [11355, 0]
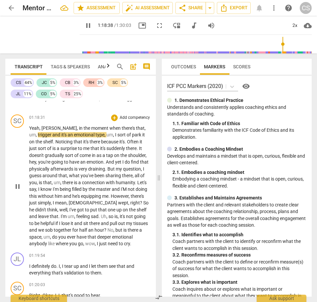
click at [29, 131] on span "Yeah" at bounding box center [34, 127] width 10 height 5
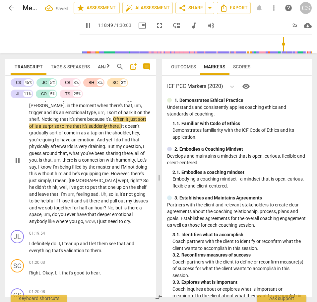
click at [67, 108] on span "in" at bounding box center [69, 105] width 5 height 5
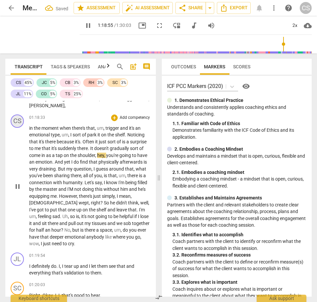
click at [18, 128] on div "CS" at bounding box center [17, 120] width 13 height 13
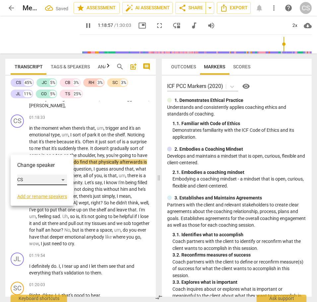
click at [63, 179] on div "CS" at bounding box center [42, 179] width 50 height 11
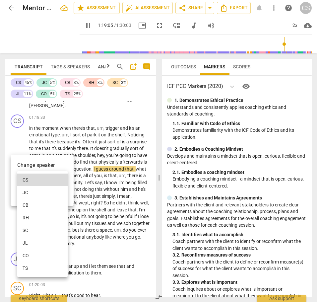
click at [30, 228] on li "SC" at bounding box center [42, 230] width 50 height 13
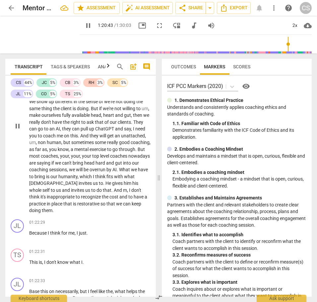
scroll to position [11639, 0]
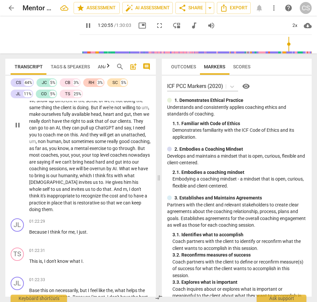
click at [76, 198] on span "inappropriate" at bounding box center [61, 195] width 29 height 5
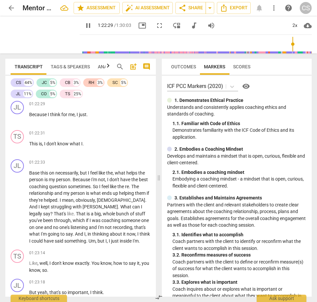
scroll to position [11756, 0]
click at [52, 95] on span "them" at bounding box center [47, 91] width 11 height 5
type input "4954"
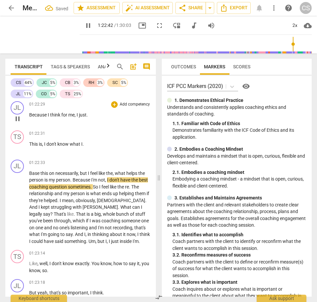
click at [58, 117] on span "think" at bounding box center [55, 114] width 11 height 5
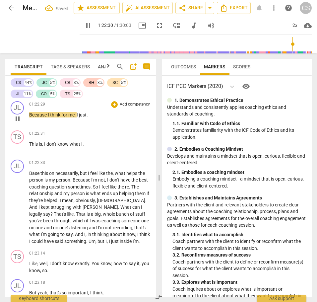
click at [58, 117] on span "think" at bounding box center [55, 114] width 11 height 5
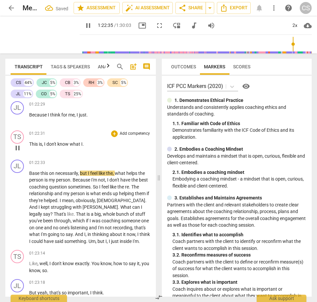
click at [29, 146] on span "This" at bounding box center [34, 143] width 10 height 5
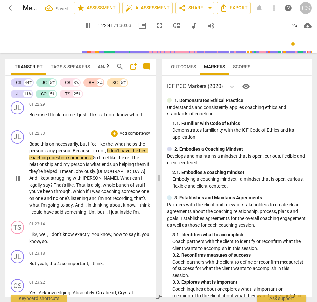
click at [29, 146] on span "Base" at bounding box center [34, 143] width 11 height 5
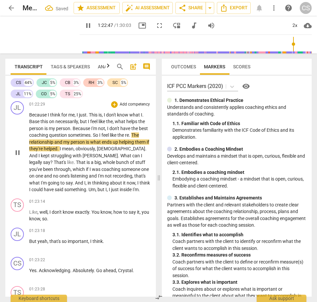
click at [91, 117] on span "This" at bounding box center [94, 114] width 10 height 5
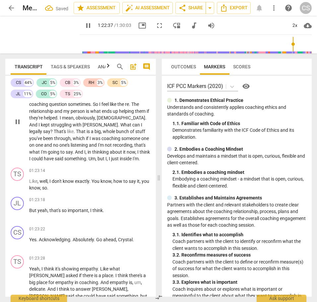
scroll to position [11789, 0]
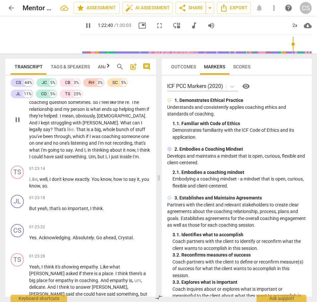
click at [48, 152] on span "I'm" at bounding box center [44, 149] width 7 height 5
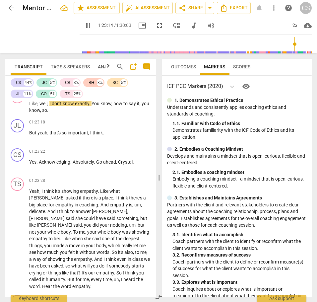
scroll to position [11867, 0]
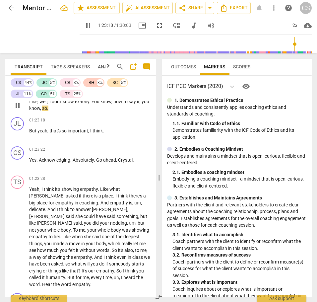
click at [29, 104] on span "Like" at bounding box center [33, 101] width 8 height 5
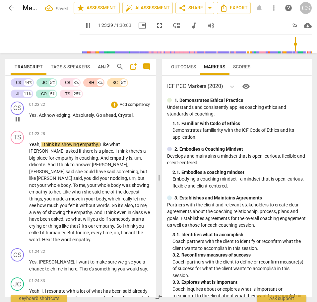
scroll to position [11897, 0]
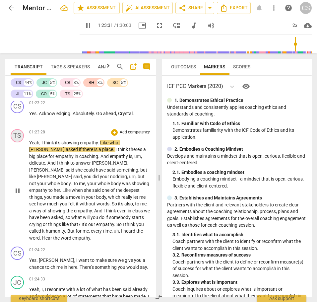
click at [17, 142] on div "TS" at bounding box center [17, 135] width 13 height 13
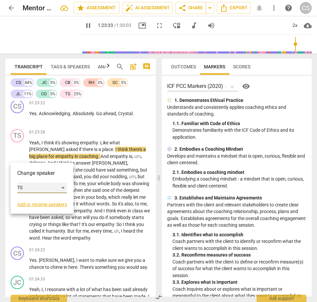
click at [62, 187] on div "TS" at bounding box center [42, 187] width 50 height 11
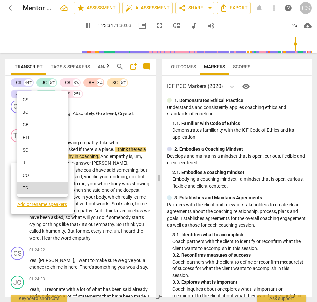
click at [43, 177] on li "CO" at bounding box center [42, 175] width 50 height 13
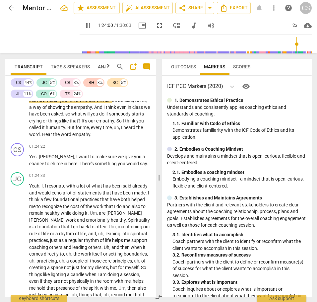
scroll to position [12002, 0]
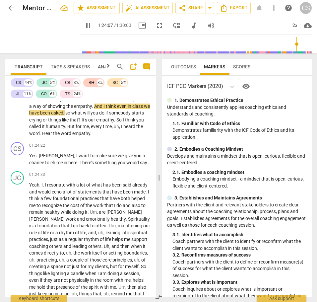
click at [76, 129] on span "But" at bounding box center [71, 126] width 8 height 5
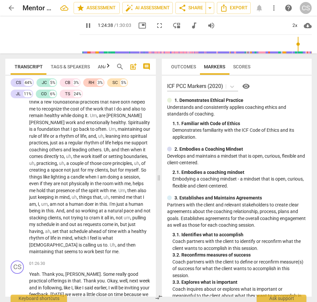
scroll to position [12099, 0]
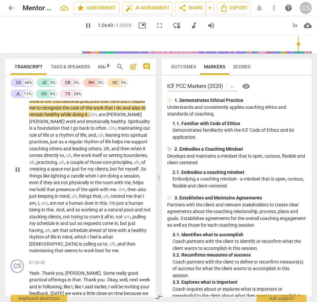
click at [114, 226] on span "come" at bounding box center [108, 222] width 12 height 5
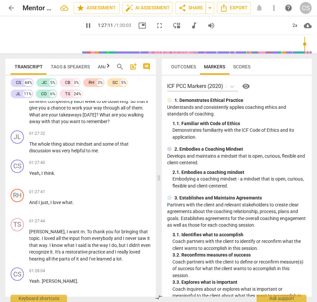
scroll to position [12341, 0]
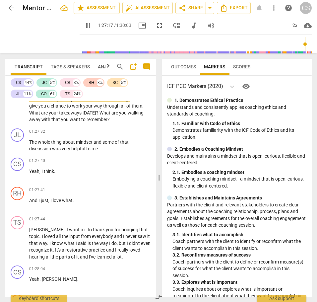
click at [111, 115] on span "What" at bounding box center [105, 112] width 12 height 5
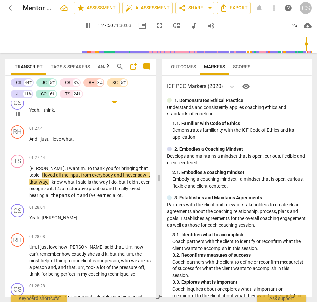
scroll to position [12407, 0]
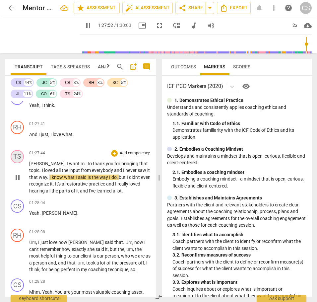
click at [16, 163] on div "TS" at bounding box center [17, 156] width 13 height 13
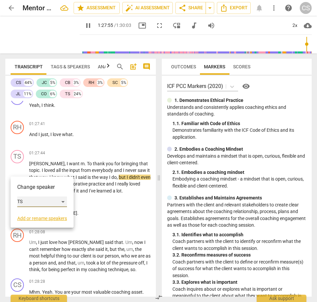
click at [63, 200] on div "TS" at bounding box center [42, 201] width 50 height 11
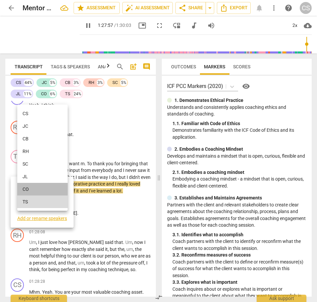
click at [52, 186] on li "CO" at bounding box center [42, 189] width 50 height 13
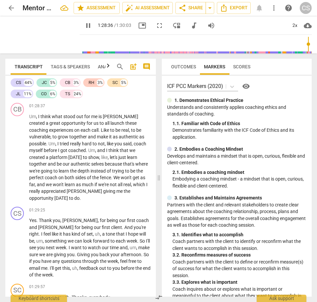
scroll to position [12615, 0]
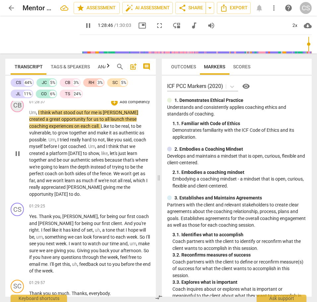
click at [18, 112] on div "CB" at bounding box center [17, 105] width 13 height 13
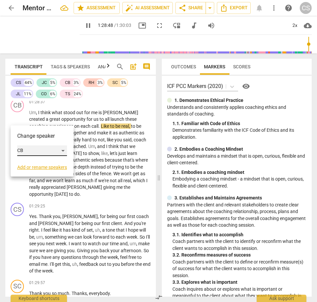
click at [64, 150] on div "CB" at bounding box center [42, 150] width 50 height 11
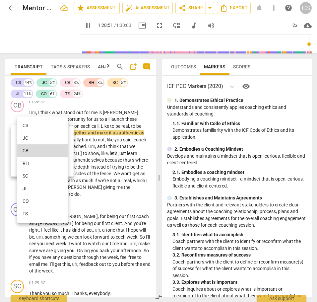
click at [30, 213] on li "TS" at bounding box center [42, 213] width 50 height 13
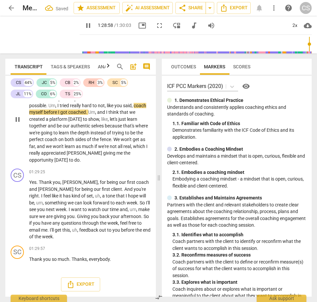
scroll to position [12655, 0]
click at [133, 149] on span "which" at bounding box center [139, 145] width 13 height 5
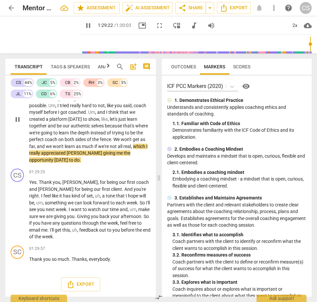
scroll to position [12656, 0]
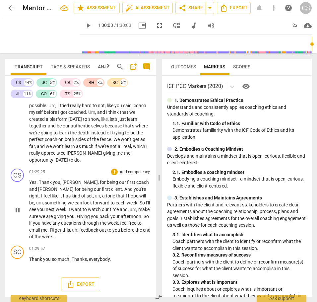
type input "5403"
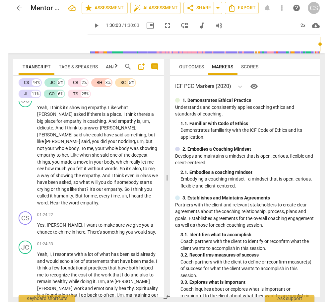
scroll to position [11930, 0]
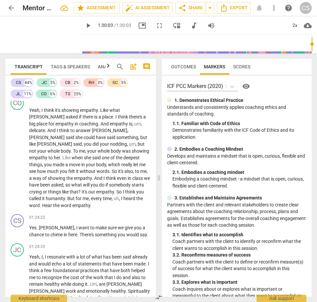
click at [75, 65] on span "Tags & Speakers" at bounding box center [70, 66] width 39 height 5
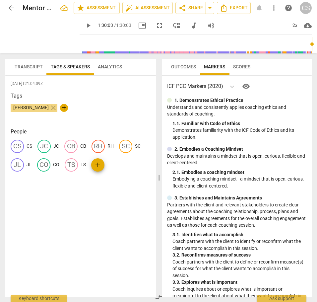
click at [97, 165] on span "add" at bounding box center [98, 165] width 8 height 8
type input "[PERSON_NAME]"
click at [98, 183] on span "add" at bounding box center [102, 183] width 8 height 8
click at [21, 179] on span "add" at bounding box center [17, 183] width 8 height 8
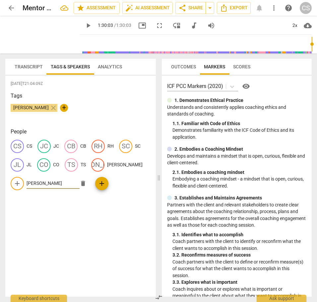
type input "[PERSON_NAME]"
click at [98, 183] on span "add" at bounding box center [102, 183] width 8 height 8
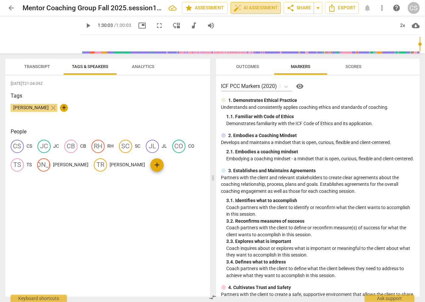
click at [261, 7] on span "auto_fix_high AI Assessment" at bounding box center [256, 8] width 44 height 8
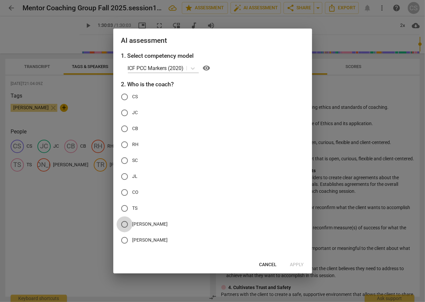
click at [125, 224] on input "[PERSON_NAME]" at bounding box center [125, 224] width 16 height 16
radio input "true"
click at [299, 265] on span "Apply" at bounding box center [297, 264] width 14 height 7
